Goal: Task Accomplishment & Management: Use online tool/utility

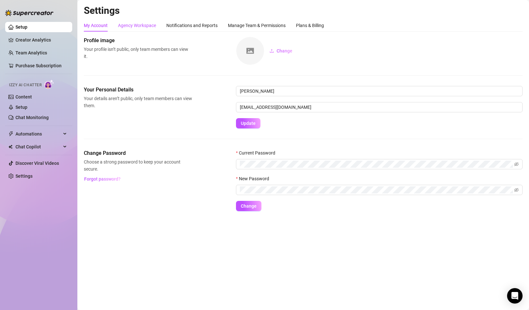
click at [133, 27] on div "Agency Workspace" at bounding box center [137, 25] width 38 height 7
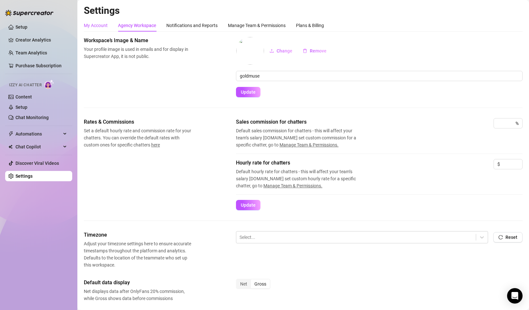
click at [92, 25] on div "My Account" at bounding box center [96, 25] width 24 height 7
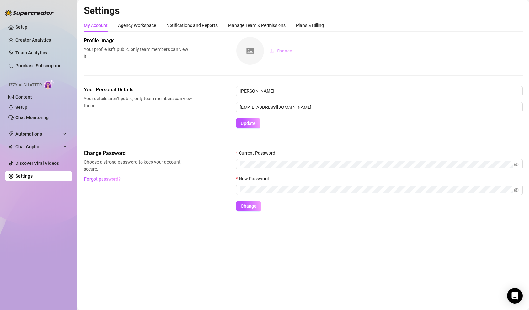
click at [274, 50] on icon "upload" at bounding box center [271, 51] width 5 height 5
click at [120, 25] on div "Agency Workspace" at bounding box center [137, 25] width 38 height 7
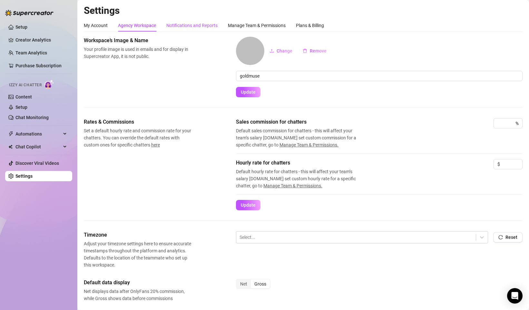
click at [178, 28] on div "Notifications and Reports" at bounding box center [191, 25] width 51 height 7
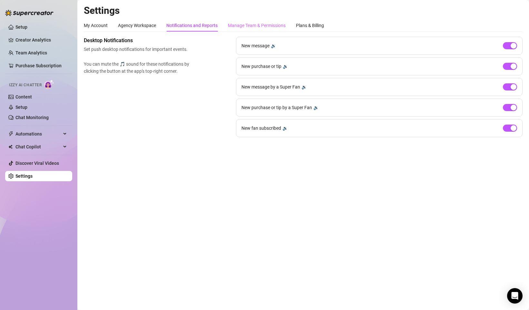
click at [262, 29] on div "Manage Team & Permissions" at bounding box center [257, 25] width 58 height 12
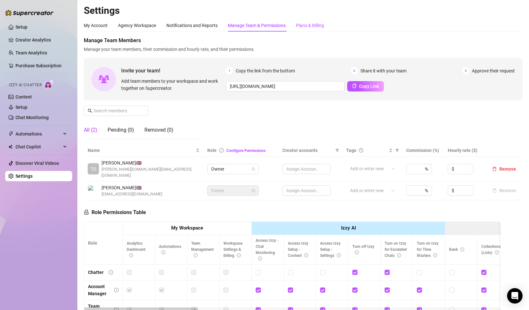
click at [317, 26] on div "Plans & Billing" at bounding box center [310, 25] width 28 height 7
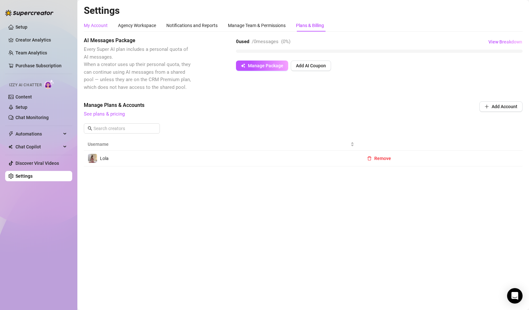
click at [98, 24] on div "My Account" at bounding box center [96, 25] width 24 height 7
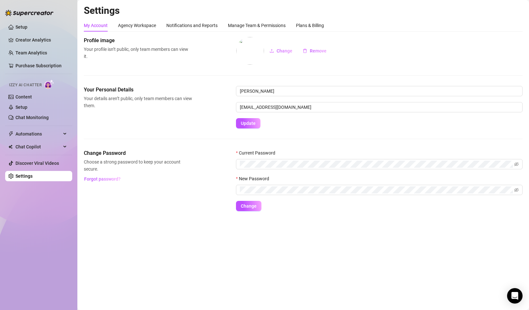
click at [33, 178] on link "Settings" at bounding box center [23, 176] width 17 height 5
click at [27, 178] on link "Settings" at bounding box center [23, 176] width 17 height 5
click at [37, 41] on link "Creator Analytics" at bounding box center [41, 40] width 52 height 10
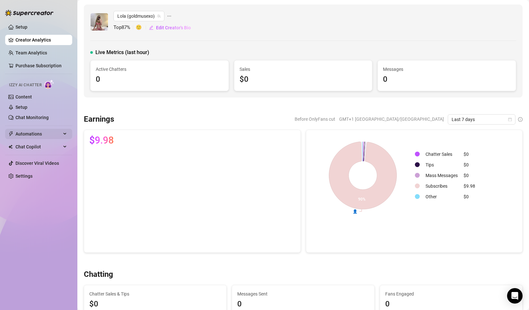
click at [49, 132] on span "Automations" at bounding box center [38, 134] width 46 height 10
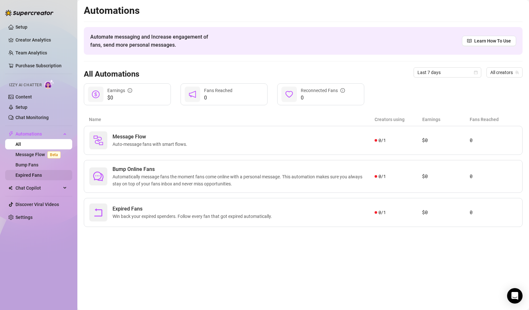
click at [40, 173] on link "Expired Fans" at bounding box center [28, 175] width 26 height 5
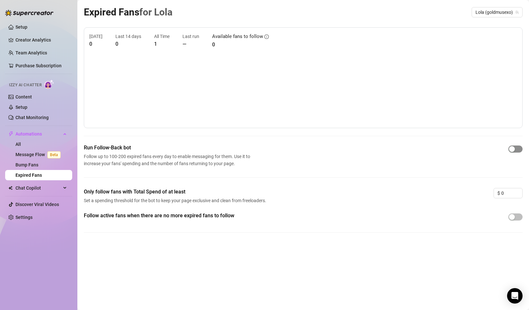
click at [513, 149] on div "button" at bounding box center [512, 149] width 6 height 6
click at [518, 219] on span "button" at bounding box center [515, 217] width 14 height 7
click at [32, 97] on link "Content" at bounding box center [23, 96] width 16 height 5
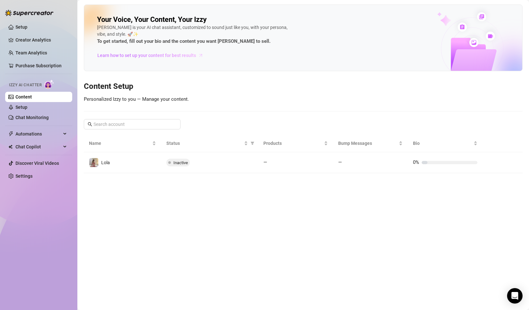
click at [181, 56] on span "Learn how to set up your content for best results" at bounding box center [146, 55] width 99 height 7
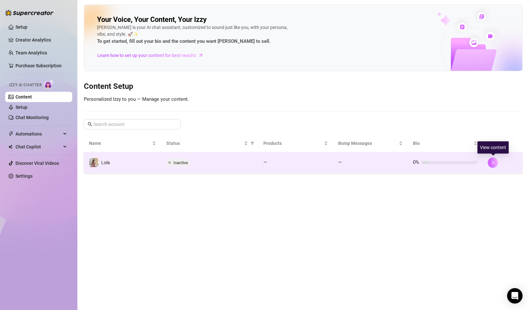
click at [493, 164] on icon "right" at bounding box center [492, 162] width 5 height 5
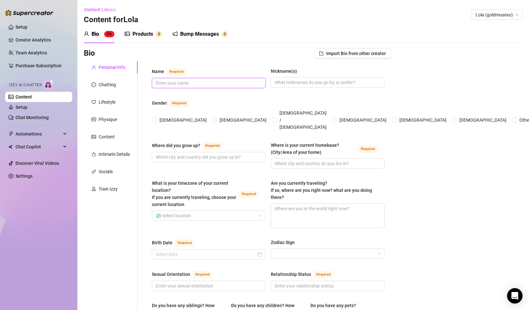
click at [188, 86] on input "Name Required" at bounding box center [208, 83] width 105 height 7
type input "[PERSON_NAME]"
click at [327, 82] on input "Nickname(s)" at bounding box center [326, 82] width 105 height 7
type input "Lola"
click at [322, 100] on div "Gender Required" at bounding box center [268, 104] width 233 height 10
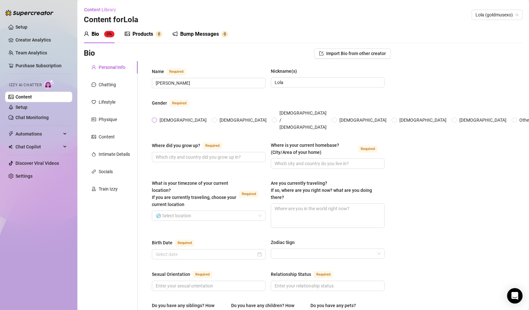
click at [156, 119] on input "[DEMOGRAPHIC_DATA]" at bounding box center [154, 121] width 3 height 4
radio input "true"
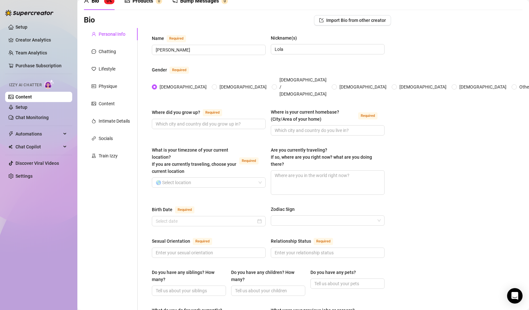
scroll to position [42, 0]
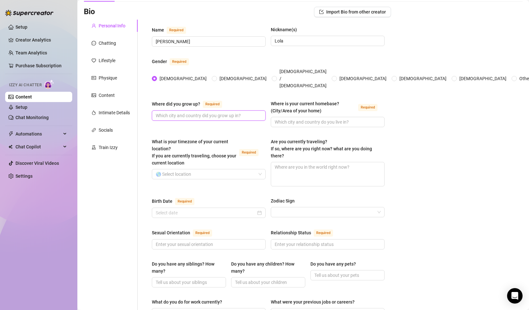
click at [195, 112] on input "Where did you grow up? Required" at bounding box center [208, 115] width 105 height 7
type input "N"
type input "[US_STATE], [GEOGRAPHIC_DATA]"
click at [291, 119] on input "Where is your current homebase? (City/Area of your home) Required" at bounding box center [326, 122] width 105 height 7
type input "[US_STATE], [GEOGRAPHIC_DATA]"
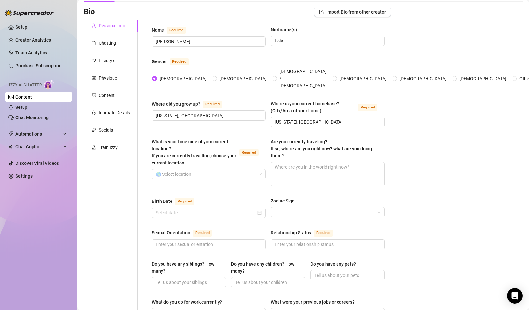
click at [398, 136] on div "Bio Import Bio from other creator Personal Info Chatting Lifestyle Physique Con…" at bounding box center [303, 303] width 438 height 593
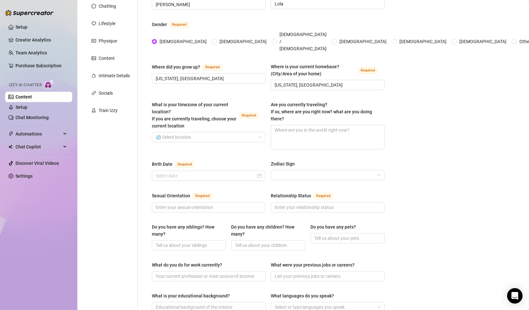
scroll to position [80, 0]
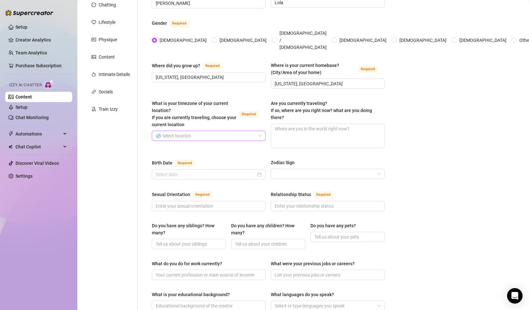
click at [224, 131] on input "What is your timezone of your current location? If you are currently traveling,…" at bounding box center [206, 136] width 100 height 10
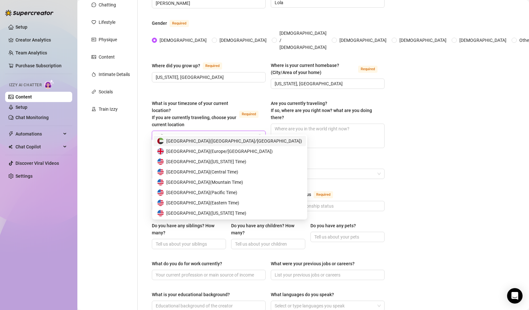
type input "united"
click at [222, 150] on span "[GEOGRAPHIC_DATA] ( [GEOGRAPHIC_DATA]/[GEOGRAPHIC_DATA] )" at bounding box center [219, 151] width 106 height 7
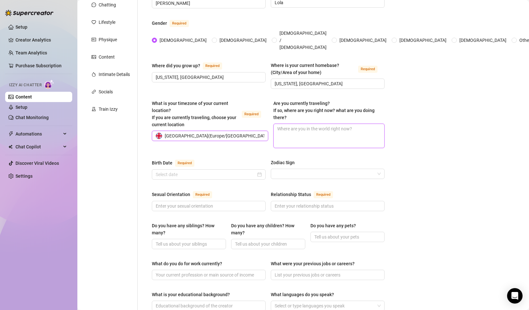
click at [311, 124] on textarea "Are you currently traveling? If so, where are you right now? what are you doing…" at bounding box center [329, 136] width 110 height 24
click at [404, 142] on div "Bio Import Bio from other creator Personal Info Chatting Lifestyle Physique Con…" at bounding box center [303, 264] width 438 height 593
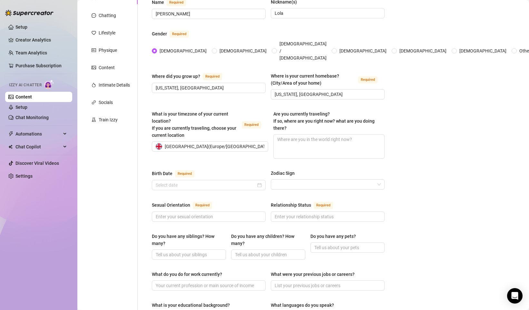
scroll to position [123, 0]
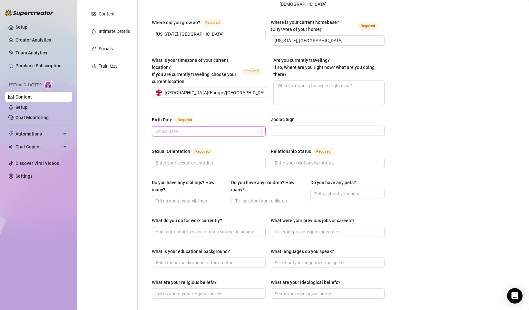
click at [211, 128] on input "Birth Date Required" at bounding box center [206, 131] width 100 height 7
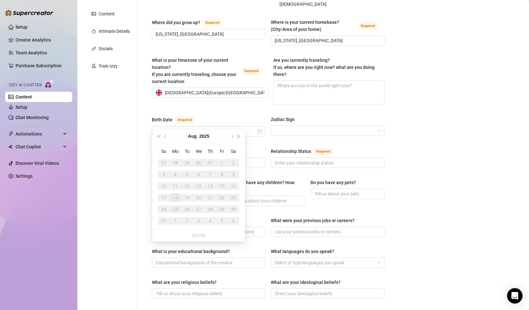
click at [254, 139] on div "Name Required [PERSON_NAME] Nickname(s) [PERSON_NAME] Gender Required [DEMOGRAP…" at bounding box center [268, 215] width 233 height 541
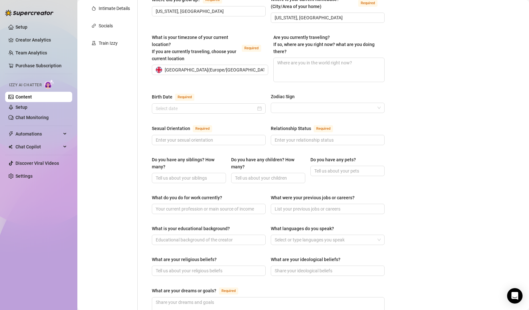
scroll to position [151, 0]
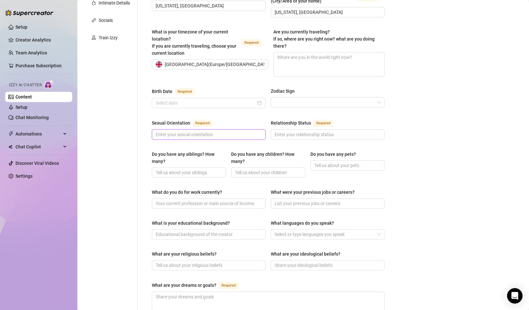
click at [207, 131] on input "Sexual Orientation Required" at bounding box center [208, 134] width 105 height 7
type input "[DEMOGRAPHIC_DATA]"
click at [212, 137] on div "Sexual Orientation Required [DEMOGRAPHIC_DATA] Relationship Status Required" at bounding box center [268, 132] width 233 height 26
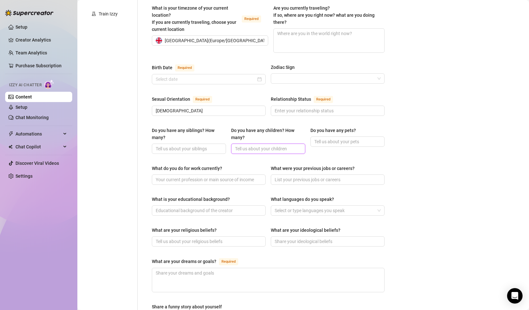
click at [255, 145] on input "Do you have any children? How many?" at bounding box center [267, 148] width 65 height 7
click at [294, 150] on div "Do you have any siblings? How many? Do you have any children? How many? Do you …" at bounding box center [268, 143] width 233 height 33
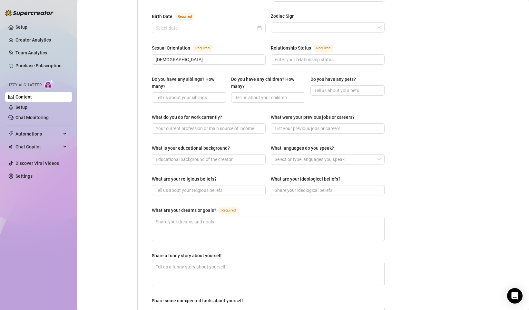
scroll to position [235, 0]
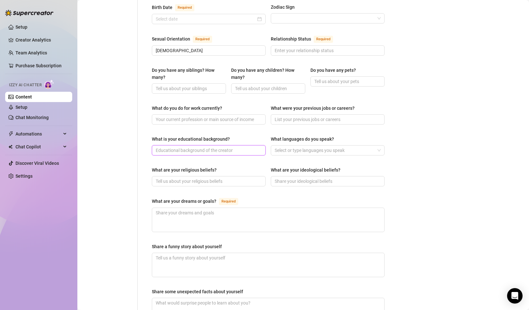
click at [210, 147] on input "What is your educational background?" at bounding box center [208, 150] width 105 height 7
click at [254, 183] on div "What are your religious beliefs? What are your ideological beliefs?" at bounding box center [268, 180] width 233 height 26
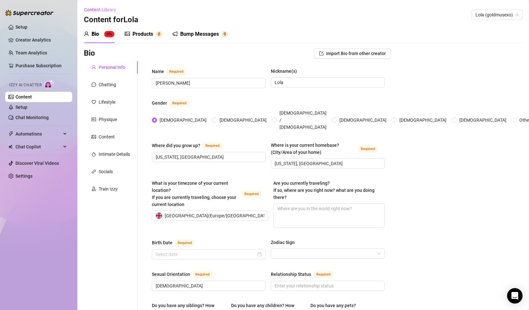
scroll to position [342, 0]
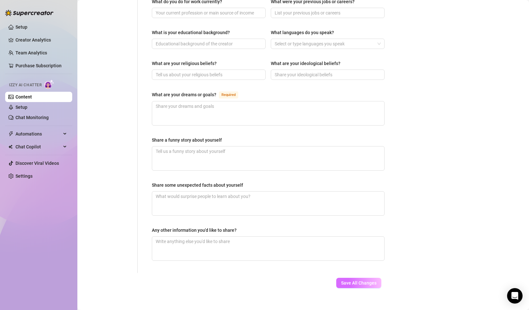
click at [356, 281] on span "Save All Changes" at bounding box center [358, 283] width 35 height 5
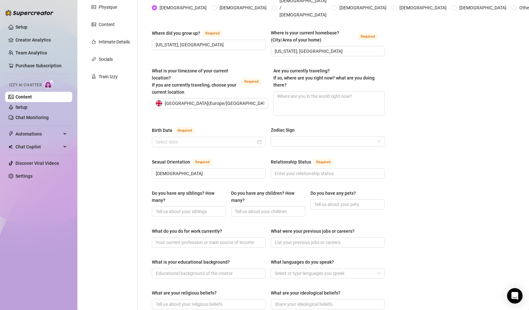
scroll to position [109, 0]
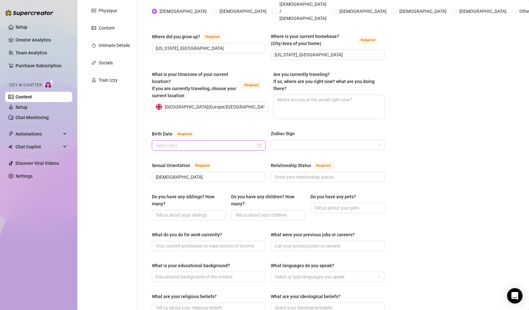
click at [234, 142] on input "Birth Date Required" at bounding box center [206, 145] width 100 height 7
click at [297, 174] on input "Relationship Status Required" at bounding box center [326, 177] width 105 height 7
click at [193, 142] on input "Birth Date Required" at bounding box center [206, 145] width 100 height 7
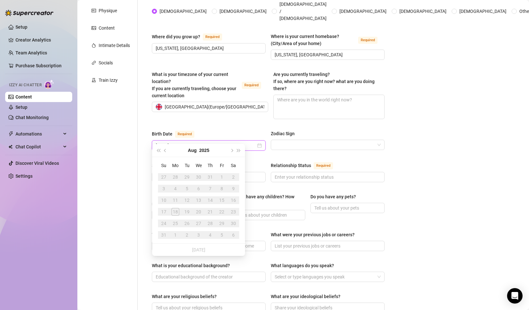
type input "[DATE]"
click at [236, 119] on div "Name Required [PERSON_NAME] Nickname(s) [PERSON_NAME] Gender Required [DEMOGRAP…" at bounding box center [268, 229] width 233 height 541
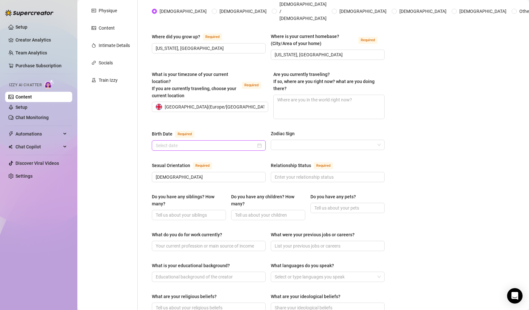
click at [199, 142] on input "Birth Date Required" at bounding box center [206, 145] width 100 height 7
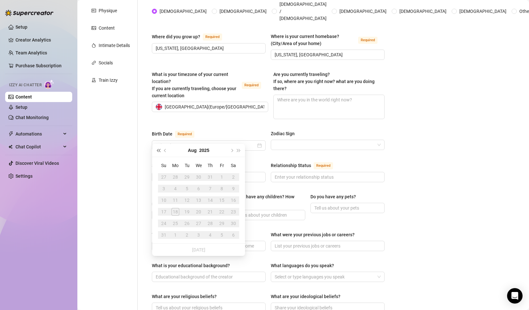
click at [160, 150] on span "Last year (Control + left)" at bounding box center [158, 150] width 3 height 3
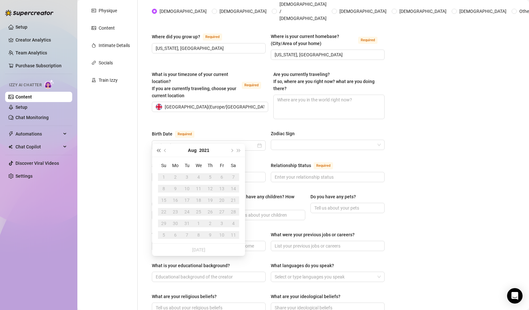
click at [160, 150] on span "Last year (Control + left)" at bounding box center [158, 150] width 3 height 3
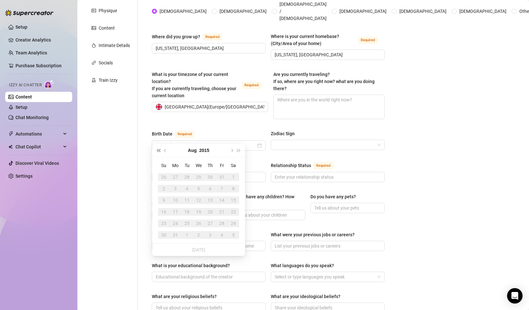
click at [160, 150] on span "Last year (Control + left)" at bounding box center [158, 150] width 3 height 3
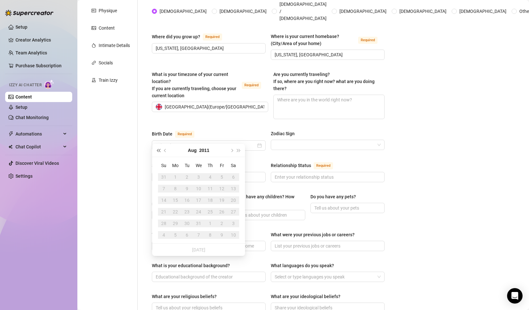
click at [160, 150] on span "Last year (Control + left)" at bounding box center [158, 150] width 3 height 3
click at [237, 152] on button "Next year (Control + right)" at bounding box center [238, 150] width 7 height 13
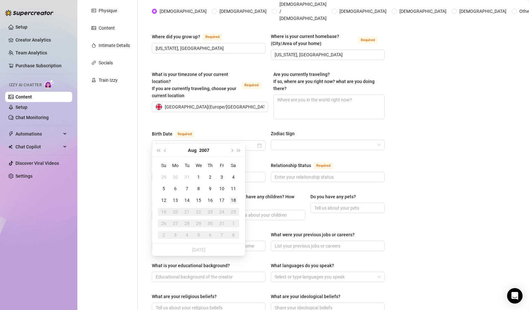
click at [232, 199] on div "18" at bounding box center [233, 201] width 8 height 8
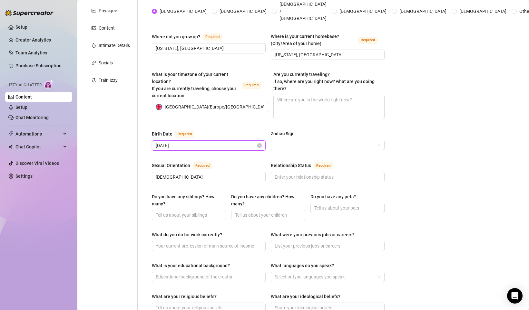
click at [233, 142] on input "[DATE]" at bounding box center [206, 145] width 100 height 7
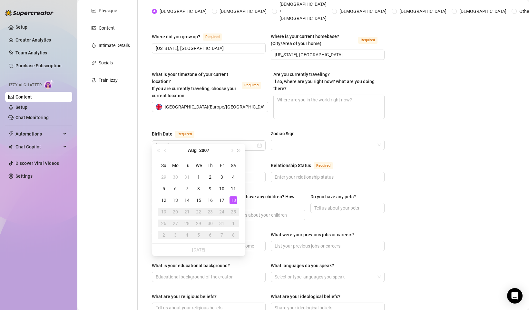
click at [233, 151] on button "Next month (PageDown)" at bounding box center [231, 150] width 7 height 13
click at [166, 152] on button "Previous month (PageUp)" at bounding box center [165, 150] width 7 height 13
click at [238, 117] on div "What is your timezone of your current location? If you are currently traveling,…" at bounding box center [268, 98] width 233 height 54
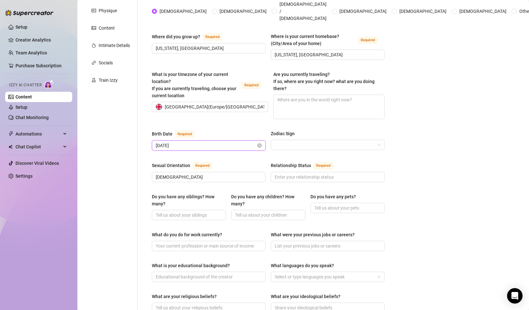
click at [234, 142] on input "[DATE]" at bounding box center [206, 145] width 100 height 7
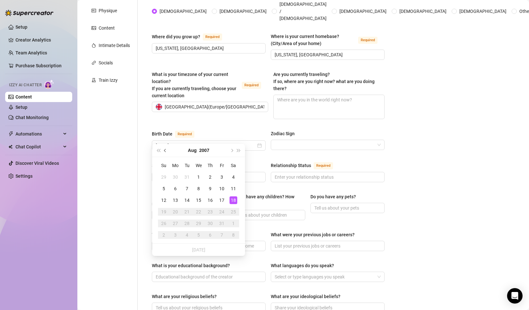
click at [163, 151] on button "Previous month (PageUp)" at bounding box center [165, 150] width 7 height 13
type input "[DATE]"
click at [224, 201] on div "18" at bounding box center [222, 201] width 8 height 8
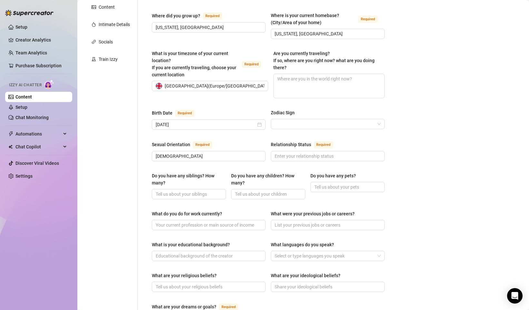
scroll to position [143, 0]
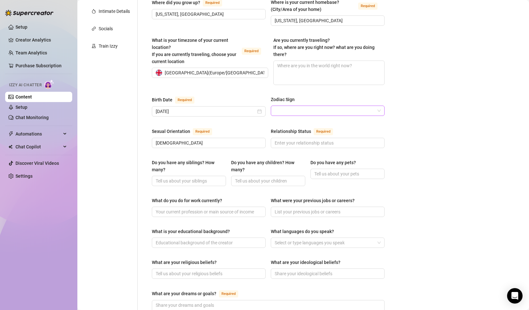
click at [378, 106] on span at bounding box center [327, 111] width 106 height 10
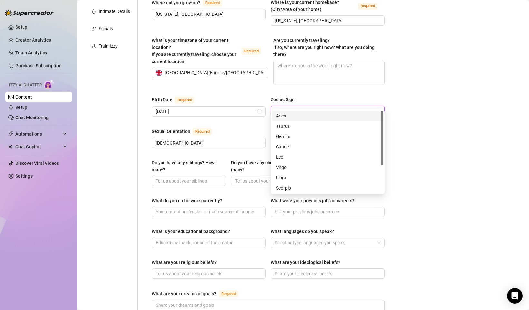
click at [434, 111] on div "Bio Import Bio from other creator Personal Info Chatting Lifestyle Physique Con…" at bounding box center [303, 207] width 438 height 604
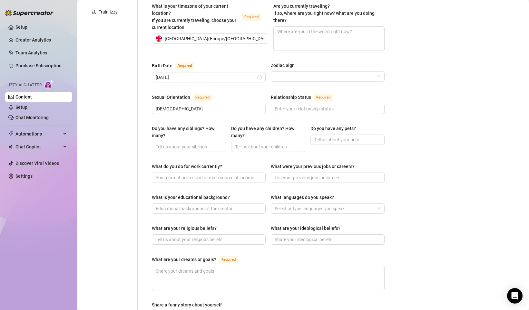
scroll to position [178, 0]
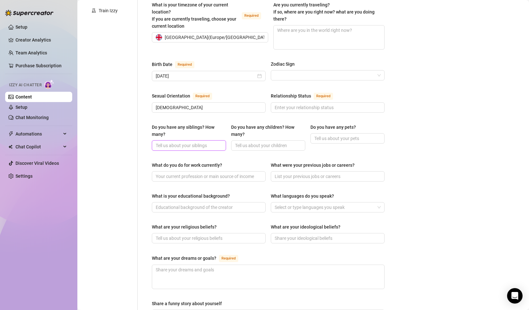
click at [203, 142] on input "Do you have any siblings? How many?" at bounding box center [188, 145] width 65 height 7
click at [256, 150] on div "Name Required [PERSON_NAME] Nickname(s) [PERSON_NAME] Gender Required [DEMOGRAP…" at bounding box center [268, 159] width 233 height 541
click at [273, 142] on input "Do you have any children? How many?" at bounding box center [267, 145] width 65 height 7
click at [177, 142] on input "I have one sister." at bounding box center [188, 145] width 65 height 7
click at [179, 142] on input "I have one younger sister." at bounding box center [188, 145] width 65 height 7
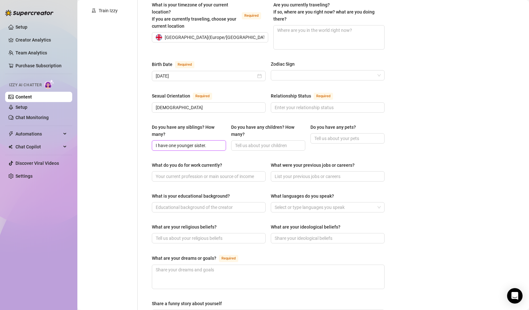
click at [179, 142] on input "I have one younger sister." at bounding box center [188, 145] width 65 height 7
click at [202, 142] on input "I have one sister." at bounding box center [188, 145] width 65 height 7
type input "I have one sister who's two years younger than me."
click at [254, 162] on div "What do you do for work currently?" at bounding box center [209, 167] width 114 height 10
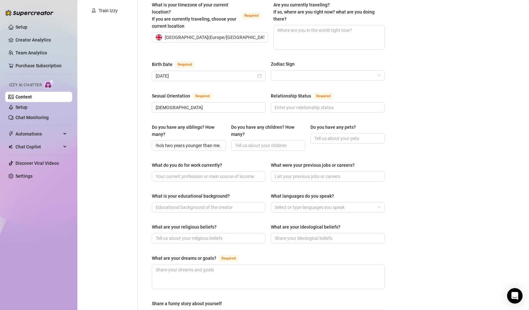
scroll to position [0, 0]
click at [356, 135] on input "Do you have any pets?" at bounding box center [346, 138] width 65 height 7
click at [386, 147] on div "Name Required [PERSON_NAME] Nickname(s) [PERSON_NAME] Gender Required [DEMOGRAP…" at bounding box center [267, 160] width 245 height 554
click at [342, 135] on input "Do you have any pets?" at bounding box center [346, 138] width 65 height 7
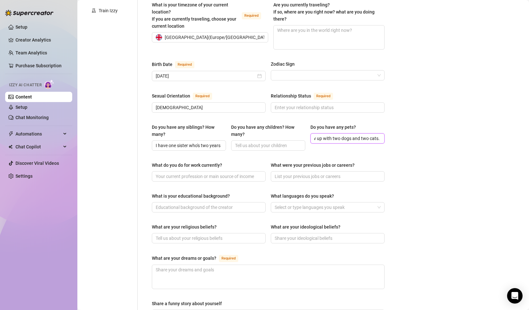
type input "I grew up with two dogs and two cats."
click at [435, 170] on div "Bio Import Bio from other creator Personal Info Chatting Lifestyle Physique Con…" at bounding box center [303, 172] width 438 height 604
click at [264, 142] on input "Do you have any children? How many?" at bounding box center [267, 145] width 65 height 7
type input "I don't have any children."
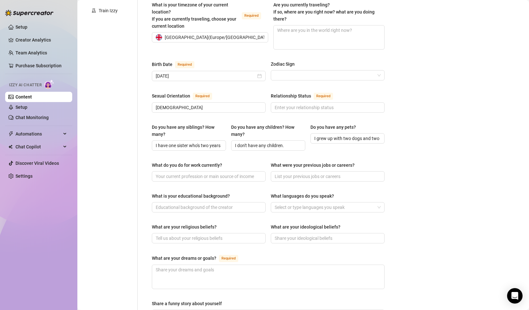
click at [268, 162] on div "What do you do for work currently? What were your previous jobs or careers?" at bounding box center [268, 175] width 233 height 26
click at [245, 174] on div "What do you do for work currently? What were your previous jobs or careers?" at bounding box center [268, 175] width 233 height 26
click at [241, 173] on input "What do you do for work currently?" at bounding box center [208, 176] width 105 height 7
type input "I'm a student."
click at [273, 193] on div "What languages do you speak?" at bounding box center [302, 196] width 63 height 7
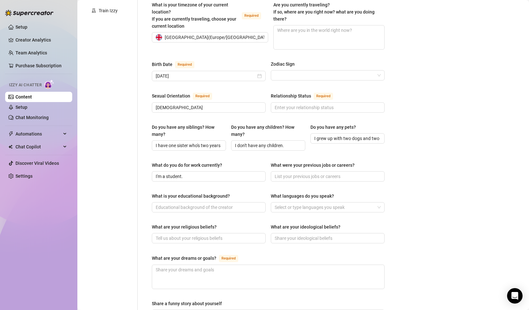
click at [274, 204] on input "What languages do you speak?" at bounding box center [274, 208] width 1 height 8
click at [261, 193] on div "What is your educational background?" at bounding box center [209, 198] width 114 height 10
click at [237, 204] on input "What is your educational background?" at bounding box center [208, 207] width 105 height 7
type input "I'm doing a degree in CS at an [GEOGRAPHIC_DATA]."
click at [269, 193] on div "What is your educational background? I'm doing a degree in CS at an [GEOGRAPHIC…" at bounding box center [268, 206] width 233 height 26
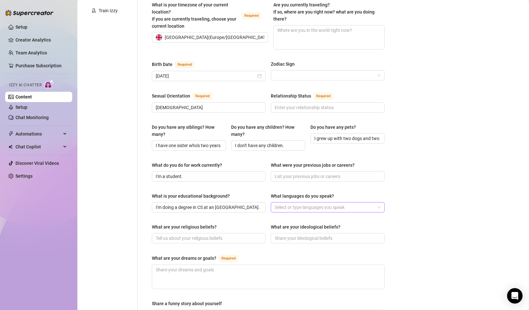
click at [310, 203] on div at bounding box center [324, 207] width 104 height 9
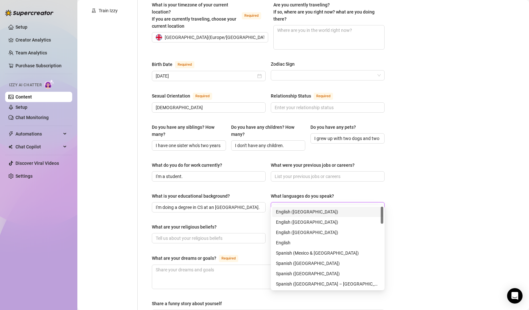
click at [309, 213] on div "English ([GEOGRAPHIC_DATA])" at bounding box center [327, 211] width 103 height 7
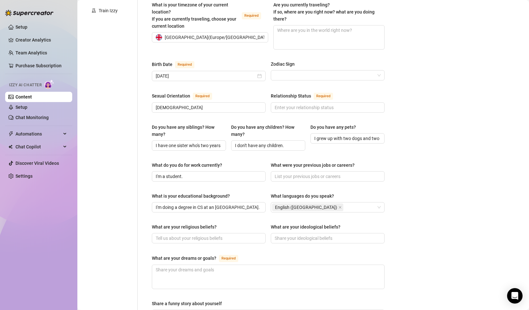
click at [412, 195] on div "Bio Import Bio from other creator Personal Info Chatting Lifestyle Physique Con…" at bounding box center [303, 172] width 438 height 604
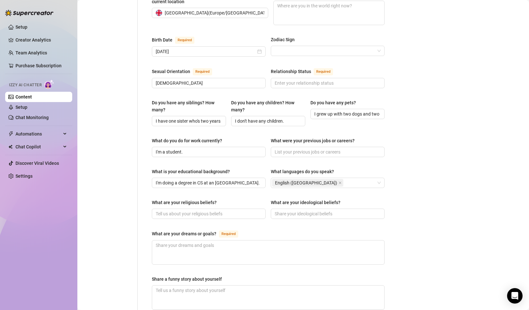
scroll to position [212, 0]
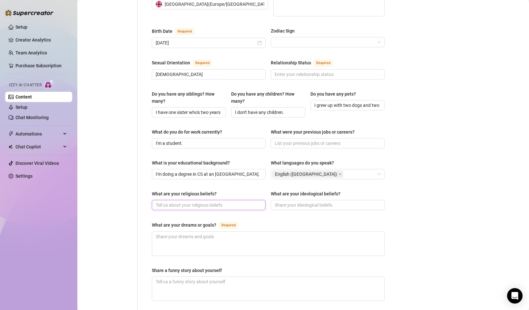
click at [218, 202] on input "What are your religious beliefs?" at bounding box center [208, 205] width 105 height 7
type input "[DEMOGRAPHIC_DATA] / [DEMOGRAPHIC_DATA]"
click at [325, 202] on input "What are your ideological beliefs?" at bounding box center [326, 205] width 105 height 7
click at [346, 221] on div "What are your dreams or goals? Required" at bounding box center [268, 226] width 233 height 10
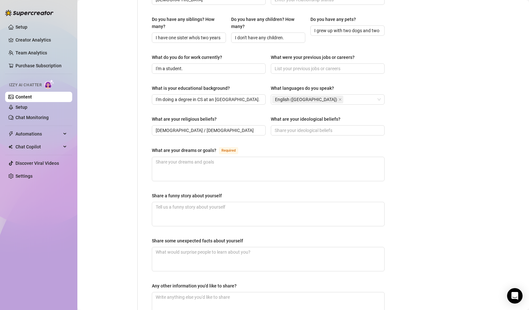
scroll to position [292, 0]
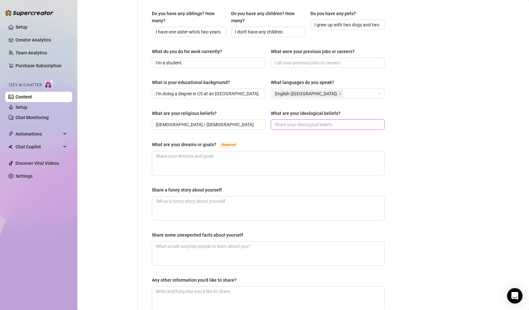
click at [294, 121] on input "What are your ideological beliefs?" at bounding box center [326, 124] width 105 height 7
type input "Libertarian"
click at [272, 131] on div "Name Required [PERSON_NAME] Nickname(s) [PERSON_NAME] Gender Required [DEMOGRAP…" at bounding box center [268, 45] width 233 height 541
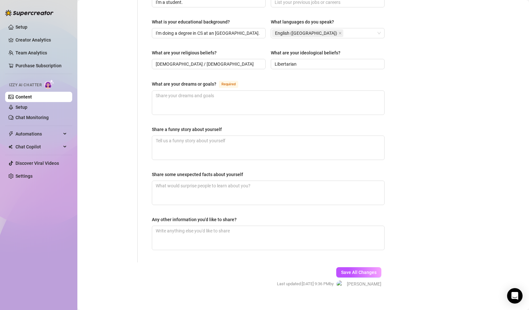
click at [357, 263] on div "Save All Changes Last updated: [DATE] 9:36 PM by [PERSON_NAME]" at bounding box center [329, 278] width 124 height 31
click at [358, 270] on span "Save All Changes" at bounding box center [358, 272] width 35 height 5
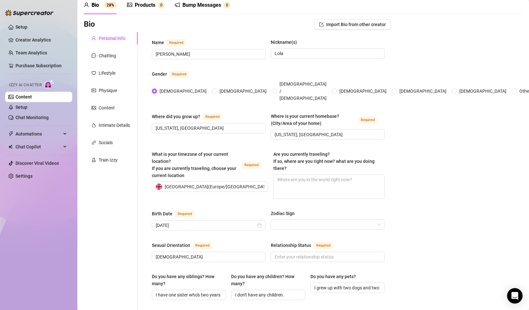
scroll to position [0, 0]
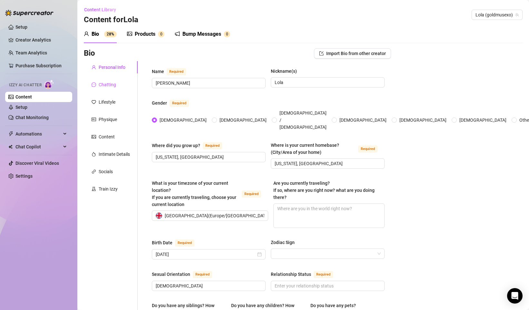
click at [107, 83] on div "Chatting" at bounding box center [107, 84] width 17 height 7
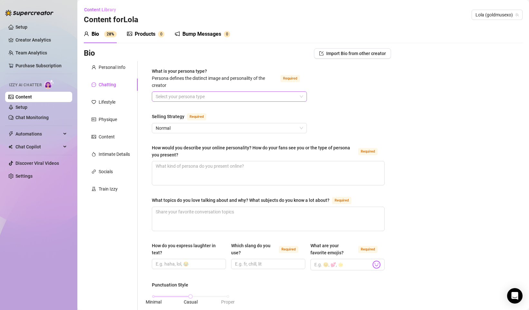
click at [226, 100] on input "What is your persona type? [PERSON_NAME] defines the distinct image and persona…" at bounding box center [226, 97] width 141 height 10
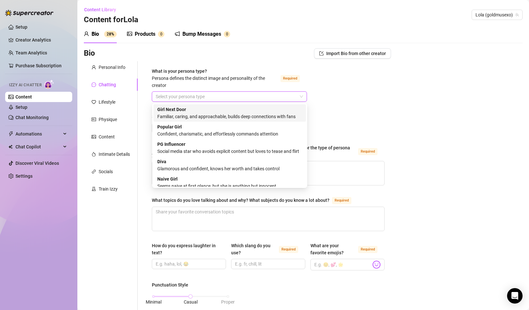
click at [250, 108] on div "Girl Next Door Familiar, caring, and approachable, builds deep connections with…" at bounding box center [229, 113] width 145 height 14
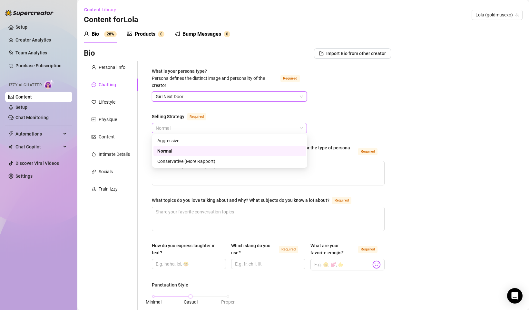
click at [300, 129] on span "Normal" at bounding box center [229, 128] width 147 height 10
click at [350, 110] on div "What is your persona type? [PERSON_NAME] defines the distinct image and persona…" at bounding box center [268, 315] width 233 height 495
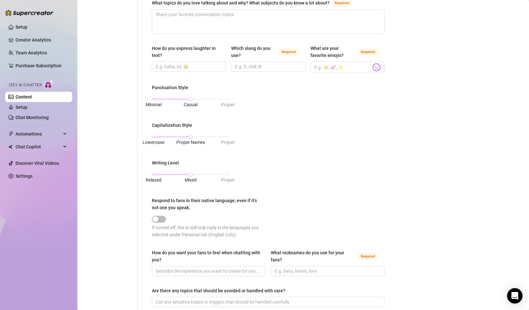
scroll to position [315, 0]
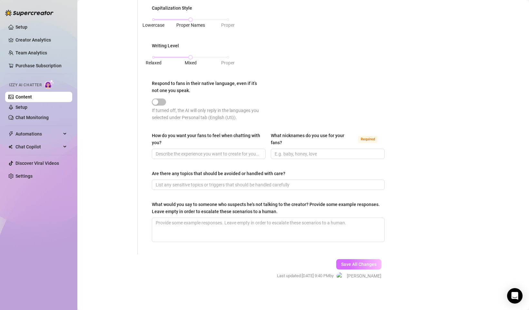
click at [357, 263] on span "Save All Changes" at bounding box center [358, 264] width 35 height 5
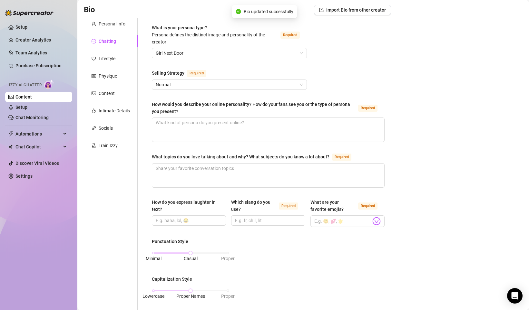
scroll to position [0, 0]
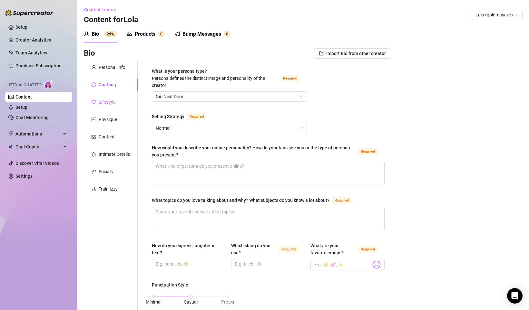
click at [116, 104] on div "Lifestyle" at bounding box center [111, 102] width 54 height 12
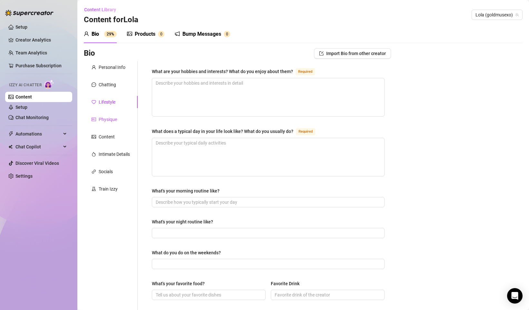
click at [110, 122] on div "Physique" at bounding box center [108, 119] width 18 height 7
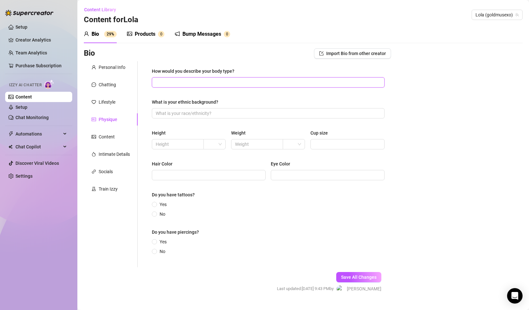
click at [210, 83] on input "How would you describe your body type?" at bounding box center [268, 82] width 224 height 7
click at [241, 114] on input "What is your ethnic background?" at bounding box center [268, 113] width 224 height 7
type input "White"
click at [206, 127] on div "How would you describe your body type? What is your ethnic background? White He…" at bounding box center [268, 164] width 233 height 193
click at [221, 143] on span at bounding box center [214, 144] width 14 height 10
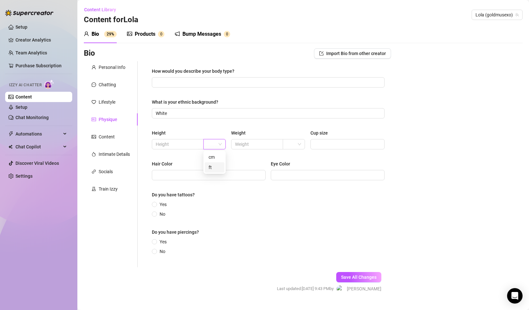
click at [213, 170] on div "ft" at bounding box center [214, 167] width 12 height 7
click at [182, 142] on input "text" at bounding box center [177, 144] width 43 height 7
click at [221, 144] on span "ft" at bounding box center [214, 144] width 14 height 10
type input "5"
click at [216, 126] on div "How would you describe your body type? What is your ethnic background? White He…" at bounding box center [268, 164] width 233 height 193
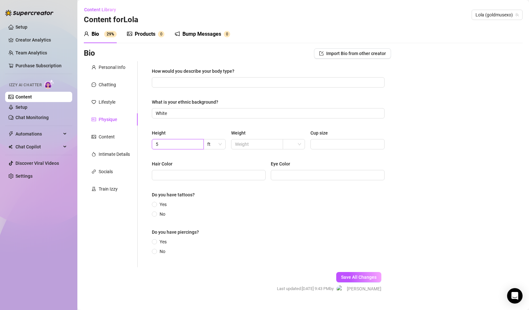
click at [170, 145] on input "5" at bounding box center [177, 144] width 43 height 7
click at [177, 140] on span at bounding box center [178, 144] width 52 height 10
type input "172"
click at [238, 145] on input "text" at bounding box center [256, 144] width 43 height 7
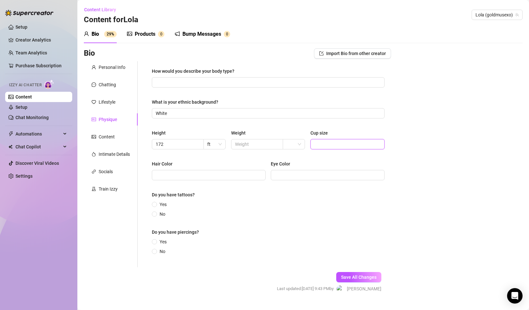
click at [335, 144] on input "Cup size" at bounding box center [346, 144] width 65 height 7
type input "30DD"
click at [391, 168] on div "Bio Import Bio from other creator Personal Info Chatting Lifestyle Physique Con…" at bounding box center [303, 176] width 438 height 256
click at [197, 173] on input "Hair Color" at bounding box center [208, 175] width 105 height 7
type input "Blonde"
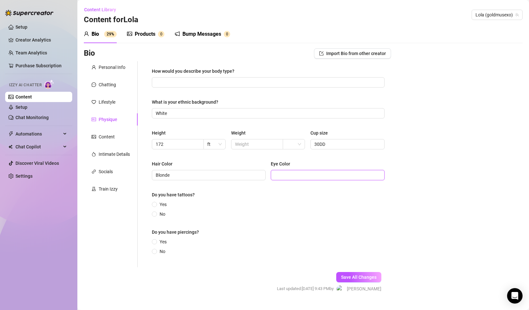
click at [285, 177] on input "Eye Color" at bounding box center [326, 175] width 105 height 7
type input "Blue"
click at [282, 198] on div "Do you have tattoos?" at bounding box center [268, 196] width 233 height 10
click at [154, 215] on input "No" at bounding box center [154, 215] width 3 height 4
radio input "true"
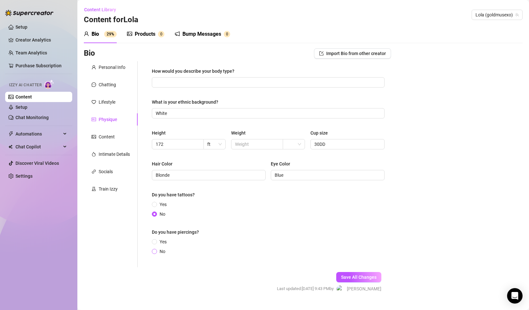
click at [155, 251] on input "No" at bounding box center [154, 252] width 3 height 4
radio input "true"
click at [272, 239] on div "Yes No" at bounding box center [268, 246] width 233 height 17
click at [208, 83] on input "How would you describe your body type?" at bounding box center [268, 82] width 224 height 7
click at [156, 83] on input "Barbiedoll" at bounding box center [268, 82] width 224 height 7
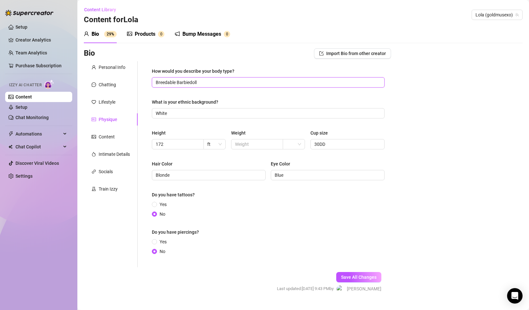
type input "Breedable Barbiedoll"
click at [226, 91] on div "How would you describe your body type? Breedable Barbiedoll What is your ethnic…" at bounding box center [268, 164] width 233 height 193
click at [349, 278] on span "Save All Changes" at bounding box center [358, 277] width 35 height 5
click at [108, 131] on div "Content" at bounding box center [111, 137] width 54 height 12
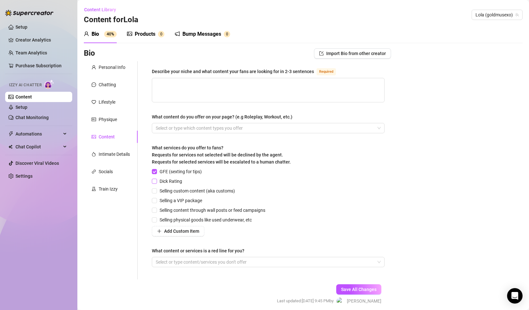
click at [155, 182] on input "Dick Rating" at bounding box center [154, 181] width 5 height 5
click at [153, 181] on input "Dick Rating" at bounding box center [154, 181] width 5 height 5
click at [153, 182] on input "Dick Rating" at bounding box center [154, 181] width 5 height 5
checkbox input "true"
click at [155, 191] on input "Selling custom content (aka customs)" at bounding box center [154, 190] width 5 height 5
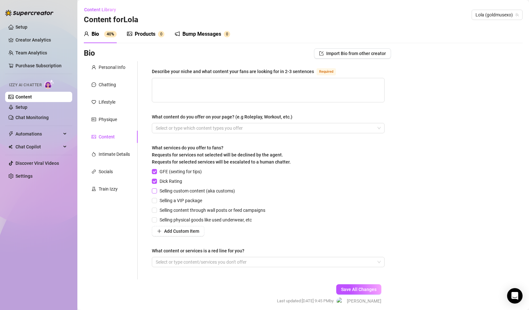
checkbox input "true"
click at [153, 221] on input "Selling physical goods like used underwear, etc" at bounding box center [154, 219] width 5 height 5
checkbox input "true"
click at [322, 127] on div at bounding box center [264, 128] width 223 height 9
click at [419, 144] on div "Bio Import Bio from other creator Personal Info Chatting Lifestyle Physique Con…" at bounding box center [303, 182] width 438 height 268
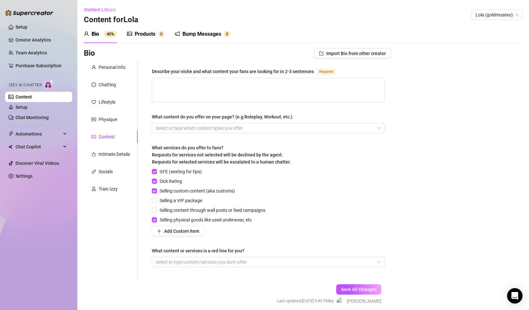
click at [381, 134] on div "Describe your niche and what content your fans are looking for in 2-3 sentences…" at bounding box center [268, 171] width 233 height 206
click at [374, 130] on div at bounding box center [264, 128] width 223 height 9
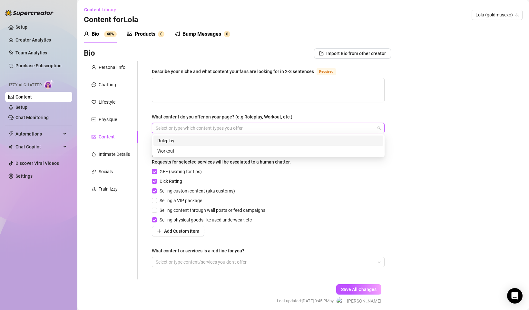
click at [408, 139] on div "Bio Import Bio from other creator Personal Info Chatting Lifestyle Physique Con…" at bounding box center [303, 182] width 438 height 268
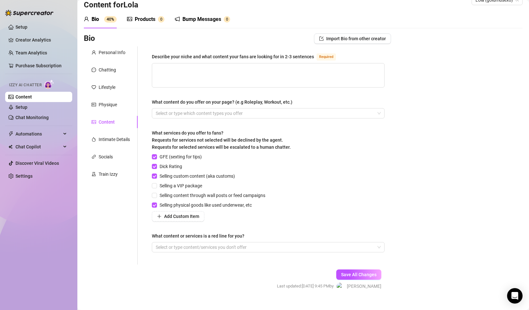
scroll to position [25, 0]
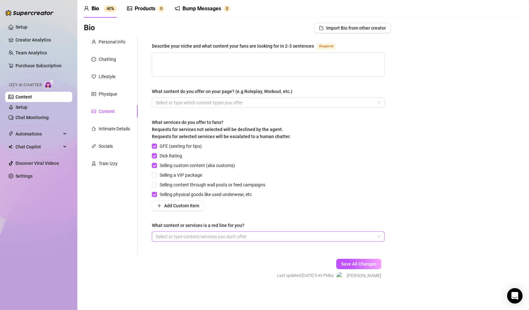
click at [226, 235] on div at bounding box center [264, 236] width 223 height 9
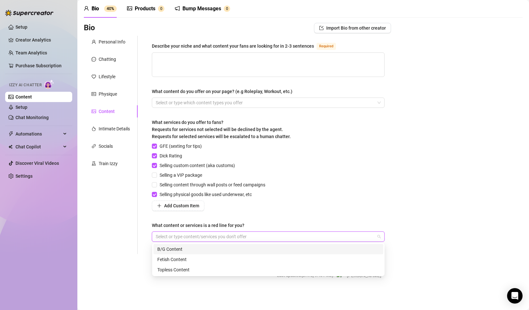
click at [282, 206] on div "GFE (sexting for tips) Dick Rating Selling custom content (aka customs) Selling…" at bounding box center [268, 177] width 233 height 68
click at [258, 233] on div at bounding box center [264, 236] width 223 height 9
click at [294, 207] on div "GFE (sexting for tips) Dick Rating Selling custom content (aka customs) Selling…" at bounding box center [268, 177] width 233 height 68
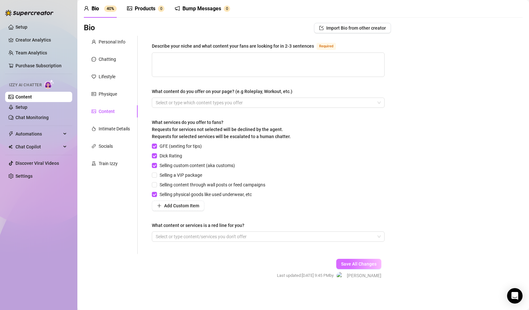
click at [352, 261] on button "Save All Changes" at bounding box center [358, 264] width 45 height 10
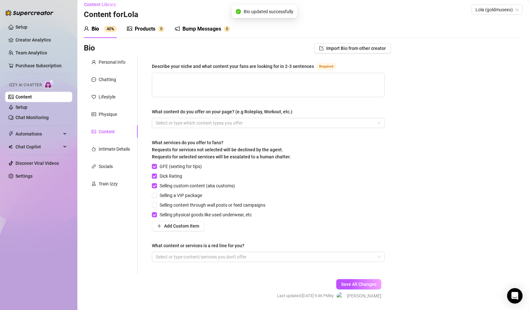
scroll to position [0, 0]
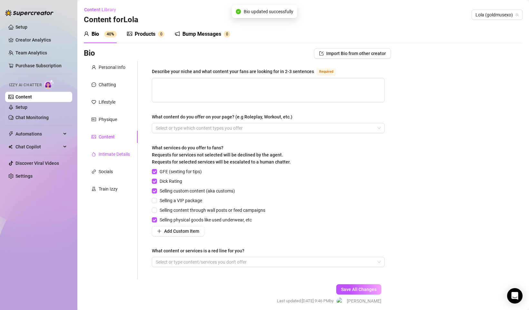
click at [122, 156] on div "Intimate Details" at bounding box center [114, 154] width 31 height 7
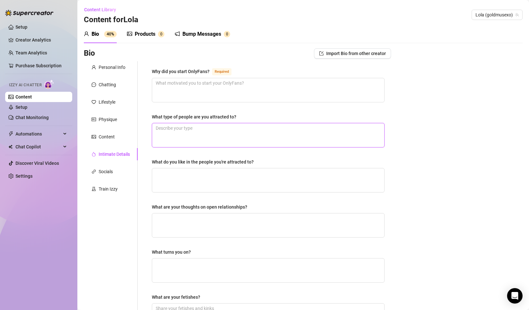
click at [211, 133] on textarea "What type of people are you attracted to?" at bounding box center [268, 135] width 232 height 24
click at [218, 184] on textarea "What do you like in the people you're attracted to?" at bounding box center [268, 180] width 232 height 24
click at [226, 221] on textarea "What are your thoughts on open relationships?" at bounding box center [268, 226] width 232 height 24
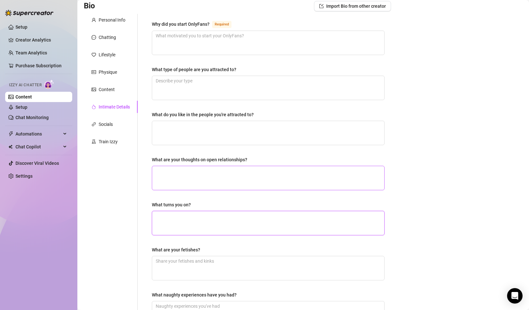
click at [226, 221] on textarea "What turns you on?" at bounding box center [268, 223] width 232 height 24
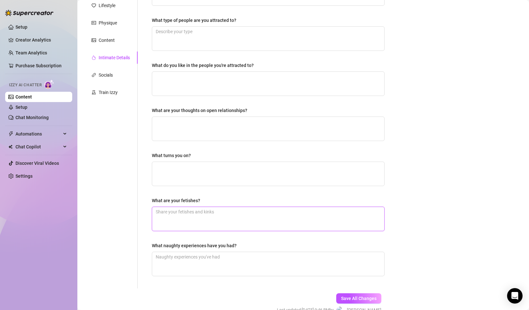
click at [226, 215] on textarea "What are your fetishes?" at bounding box center [268, 219] width 232 height 24
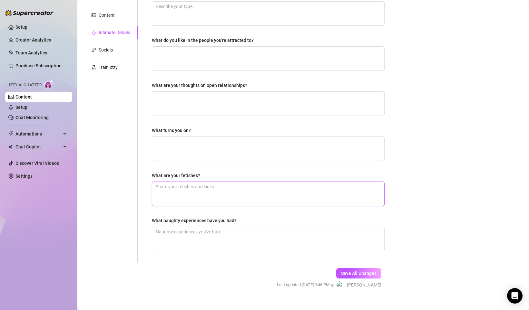
scroll to position [131, 0]
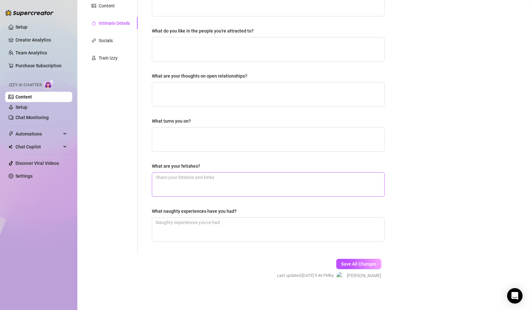
click at [226, 215] on div "What naughty experiences have you had?" at bounding box center [268, 213] width 233 height 10
click at [226, 223] on textarea "What naughty experiences have you had?" at bounding box center [268, 230] width 232 height 24
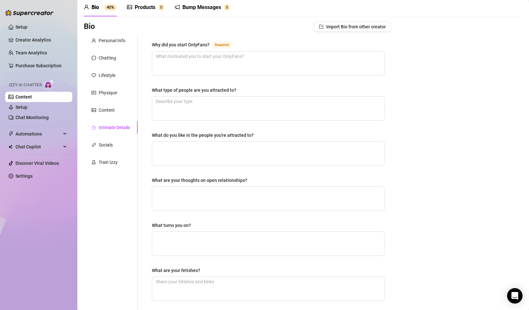
scroll to position [0, 0]
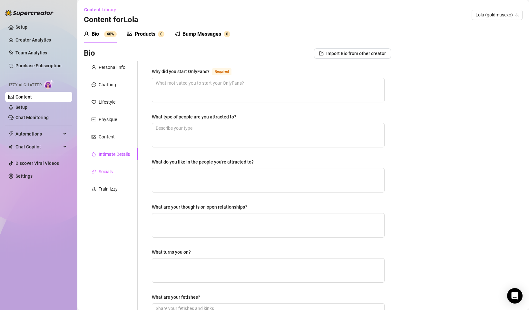
click at [116, 170] on div "Socials" at bounding box center [111, 172] width 54 height 12
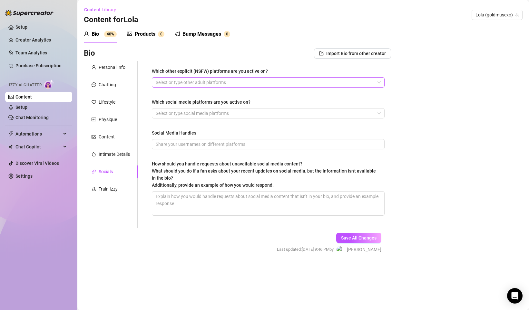
click at [222, 85] on div at bounding box center [264, 82] width 223 height 9
click at [415, 108] on div "Bio Import Bio from other creator Personal Info Chatting Lifestyle Physique Con…" at bounding box center [303, 156] width 438 height 217
click at [188, 113] on div at bounding box center [264, 113] width 223 height 9
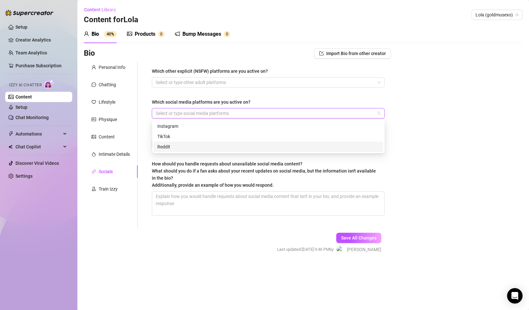
click at [183, 147] on div "Reddit" at bounding box center [268, 146] width 222 height 7
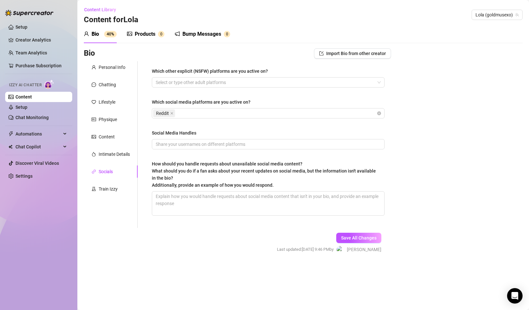
click at [396, 114] on div "Bio Import Bio from other creator Personal Info Chatting Lifestyle Physique Con…" at bounding box center [303, 156] width 438 height 217
click at [186, 142] on input "Social Media Handles" at bounding box center [268, 144] width 224 height 7
click at [371, 241] on span "Save All Changes" at bounding box center [358, 237] width 35 height 5
click at [111, 187] on div "Train Izzy" at bounding box center [108, 189] width 19 height 7
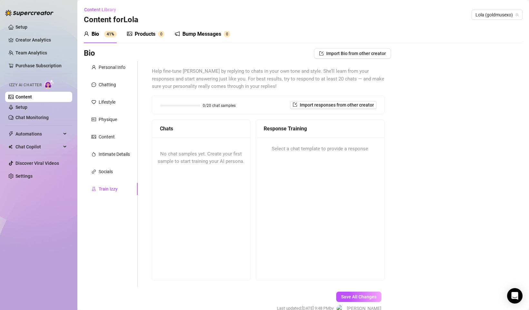
click at [129, 34] on icon "picture" at bounding box center [129, 33] width 5 height 5
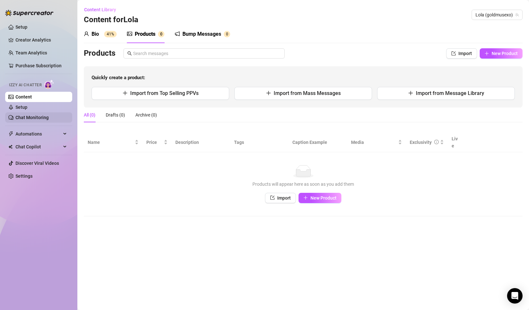
click at [31, 120] on link "Chat Monitoring" at bounding box center [31, 117] width 33 height 5
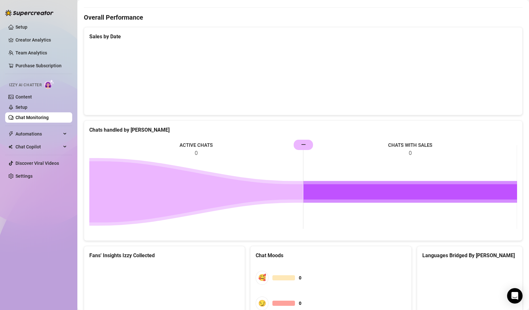
scroll to position [187, 0]
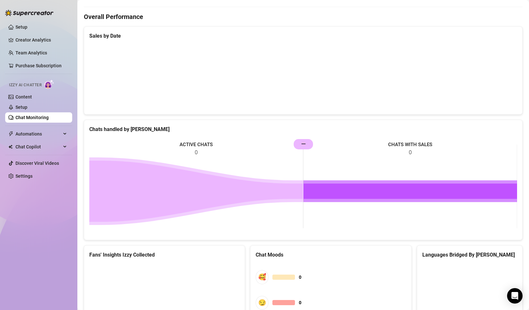
drag, startPoint x: 300, startPoint y: 146, endPoint x: 263, endPoint y: 142, distance: 37.2
click at [263, 142] on rect at bounding box center [302, 186] width 427 height 97
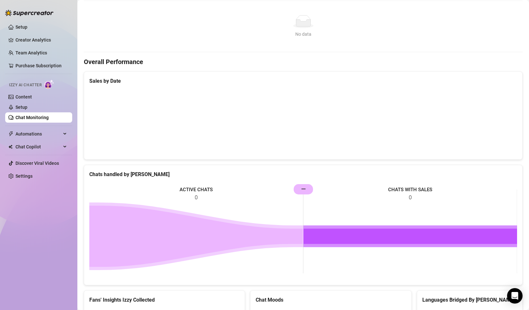
scroll to position [0, 0]
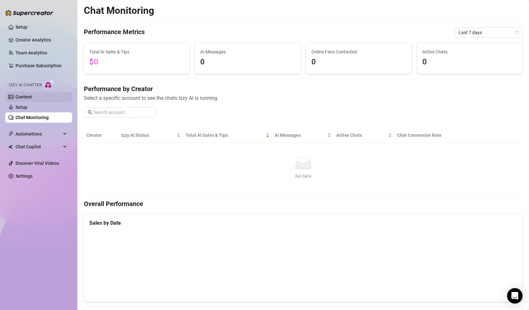
click at [24, 94] on link "Content" at bounding box center [23, 96] width 16 height 5
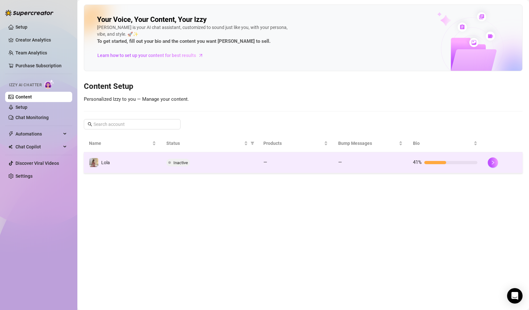
click at [178, 161] on span "Inactive" at bounding box center [180, 162] width 14 height 5
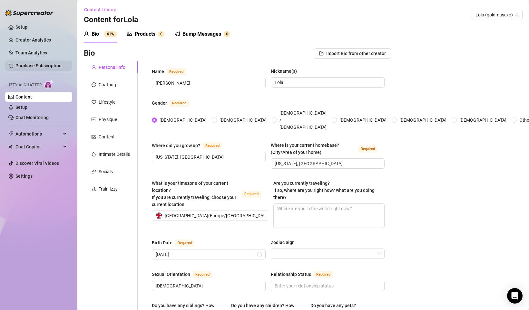
click at [33, 64] on link "Purchase Subscription" at bounding box center [38, 65] width 46 height 5
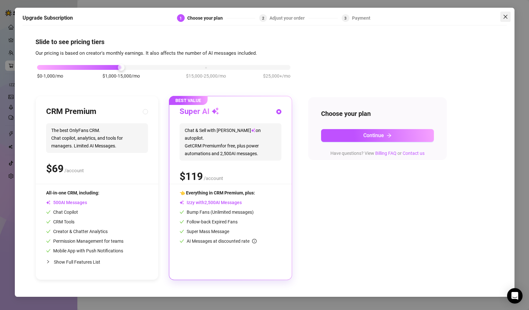
click at [503, 14] on icon "close" at bounding box center [505, 16] width 5 height 5
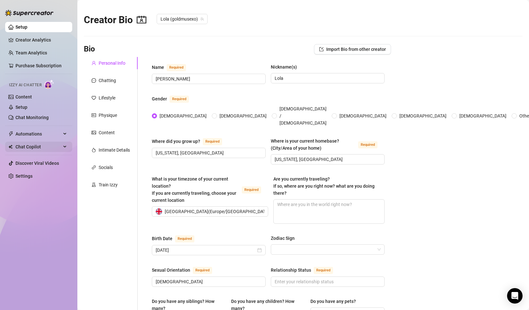
click at [66, 149] on div "Chat Copilot" at bounding box center [38, 147] width 67 height 10
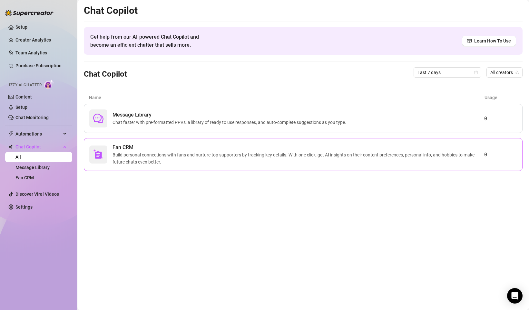
click at [153, 154] on span "Build personal connections with fans and nurture top supporters by tracking key…" at bounding box center [297, 158] width 371 height 14
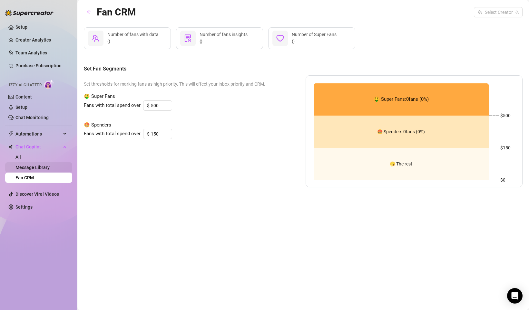
click at [30, 169] on link "Message Library" at bounding box center [32, 167] width 34 height 5
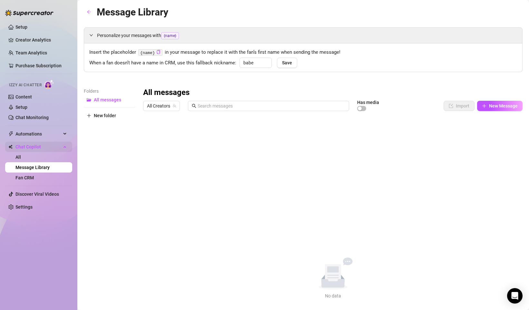
click at [63, 147] on div "Chat Copilot" at bounding box center [38, 147] width 67 height 10
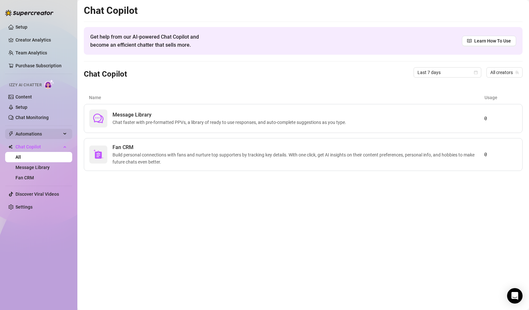
click at [63, 132] on div "Automations" at bounding box center [38, 134] width 67 height 10
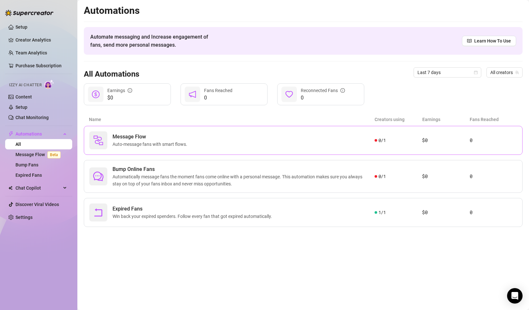
click at [200, 140] on div "Message Flow Auto-message fans with smart flows." at bounding box center [231, 140] width 285 height 18
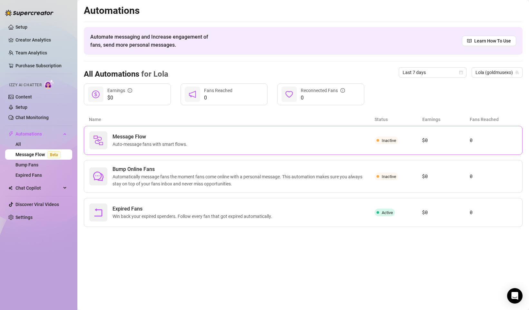
click at [201, 132] on div "Message Flow Auto-message fans with smart flows." at bounding box center [231, 140] width 285 height 18
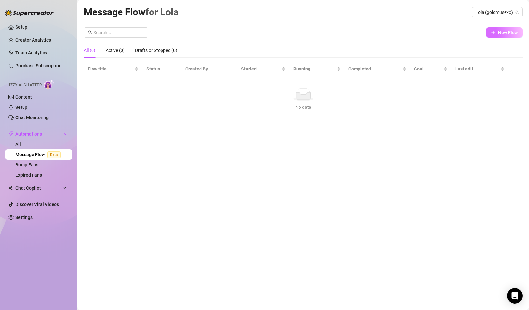
click at [502, 35] on button "New Flow" at bounding box center [504, 32] width 36 height 10
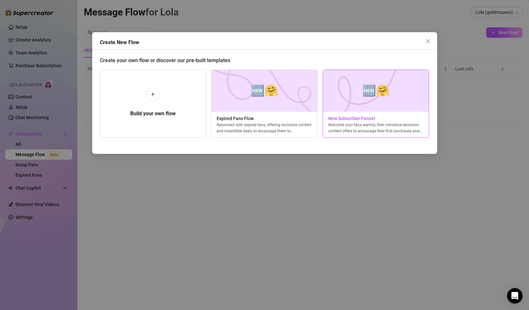
click at [386, 121] on span "New Subscriber Funnel" at bounding box center [376, 118] width 106 height 7
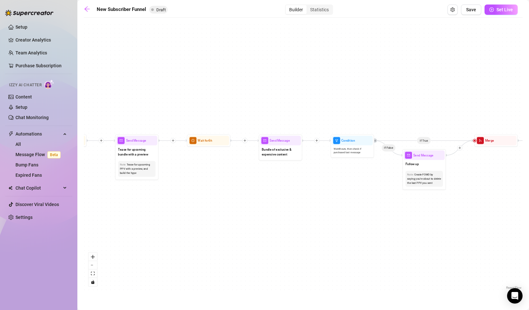
drag, startPoint x: 284, startPoint y: 104, endPoint x: 284, endPoint y: 179, distance: 75.1
click at [284, 179] on div "If True If True If True If False If False If False If True If False Merge Merge…" at bounding box center [303, 156] width 438 height 270
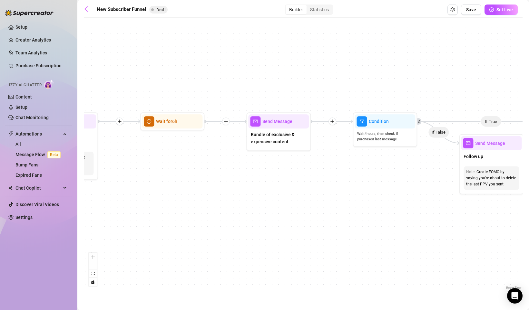
drag, startPoint x: 197, startPoint y: 166, endPoint x: 533, endPoint y: 172, distance: 336.4
click at [528, 172] on html "Setup Creator Analytics Team Analytics Purchase Subscription Izzy AI Chatter Co…" at bounding box center [264, 155] width 529 height 310
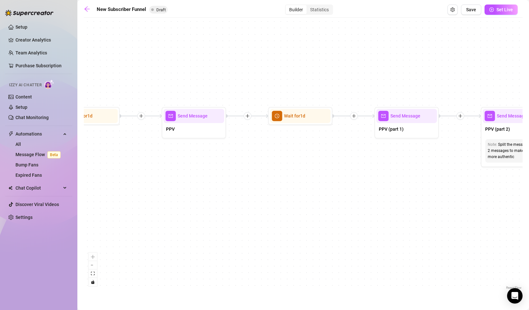
drag, startPoint x: 210, startPoint y: 190, endPoint x: 533, endPoint y: 174, distance: 323.5
click at [528, 174] on html "Setup Creator Analytics Team Analytics Purchase Subscription Izzy AI Chatter Co…" at bounding box center [264, 155] width 529 height 310
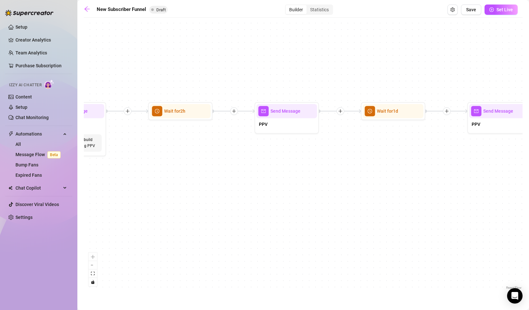
drag, startPoint x: 118, startPoint y: 160, endPoint x: 463, endPoint y: 157, distance: 344.7
click at [463, 157] on div "If True If True If True If False If False If False If True If False Merge Merge…" at bounding box center [303, 156] width 438 height 270
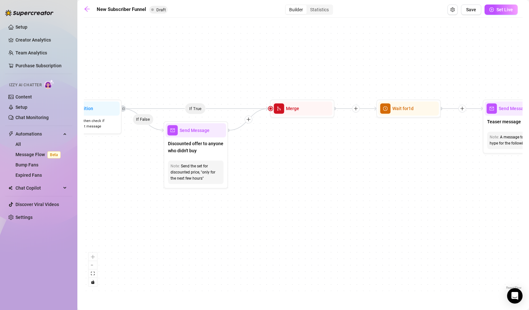
drag, startPoint x: 131, startPoint y: 167, endPoint x: 533, endPoint y: 169, distance: 401.4
click at [528, 169] on html "Setup Creator Analytics Team Analytics Purchase Subscription Izzy AI Chatter Co…" at bounding box center [264, 155] width 529 height 310
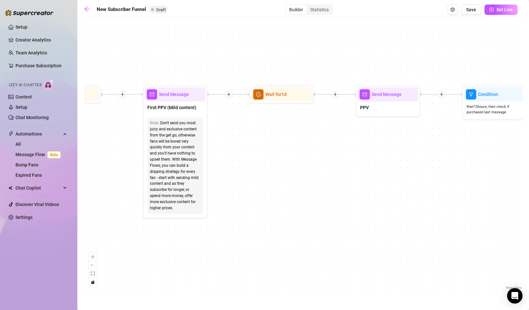
drag, startPoint x: 132, startPoint y: 165, endPoint x: 533, endPoint y: 148, distance: 401.1
click at [528, 148] on html "Setup Creator Analytics Team Analytics Purchase Subscription Izzy AI Chatter Co…" at bounding box center [264, 155] width 529 height 310
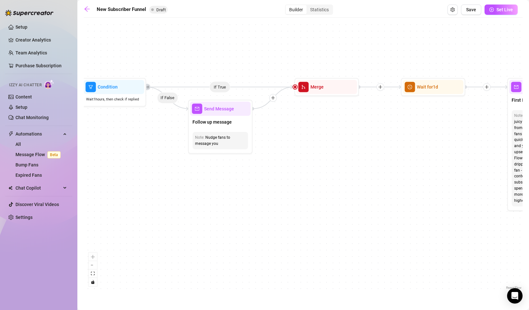
drag, startPoint x: 114, startPoint y: 159, endPoint x: 479, endPoint y: 152, distance: 364.4
click at [479, 152] on div "If True If True If True If False If False If False If True If False Merge Merge…" at bounding box center [303, 156] width 438 height 270
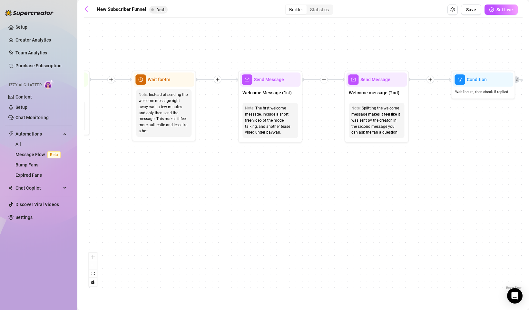
drag, startPoint x: 164, startPoint y: 148, endPoint x: 533, endPoint y: 140, distance: 368.6
click at [528, 140] on html "Setup Creator Analytics Team Analytics Purchase Subscription Izzy AI Chatter Co…" at bounding box center [264, 155] width 529 height 310
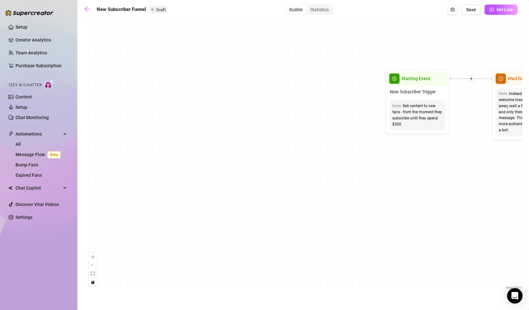
drag, startPoint x: 151, startPoint y: 156, endPoint x: 533, endPoint y: 157, distance: 381.4
click at [528, 157] on html "Setup Creator Analytics Team Analytics Purchase Subscription Izzy AI Chatter Co…" at bounding box center [264, 155] width 529 height 310
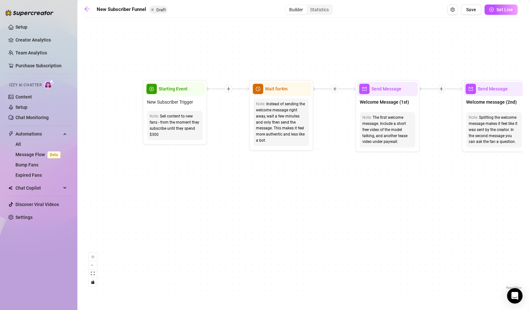
drag, startPoint x: 437, startPoint y: 158, endPoint x: 173, endPoint y: 168, distance: 264.3
click at [173, 168] on div "If True If True If True If False If False If False If True If False Merge Merge…" at bounding box center [303, 156] width 438 height 270
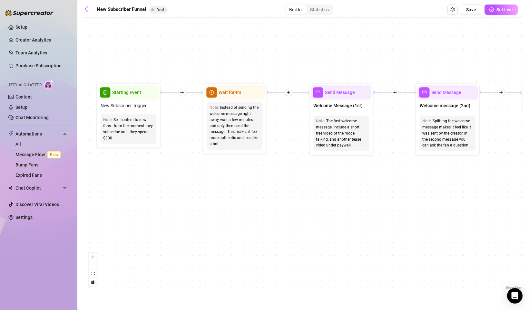
drag, startPoint x: 302, startPoint y: 164, endPoint x: 255, endPoint y: 168, distance: 46.5
click at [255, 168] on div "If True If True If True If False If False If False If True If False Merge Merge…" at bounding box center [303, 156] width 438 height 270
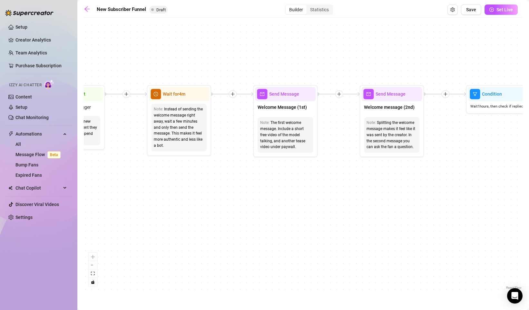
drag, startPoint x: 364, startPoint y: 182, endPoint x: 308, endPoint y: 184, distance: 55.7
click at [308, 184] on div "If True If True If True If False If False If False If True If False Merge Merge…" at bounding box center [303, 156] width 438 height 270
click at [288, 104] on span "Welcome Message (1st)" at bounding box center [281, 106] width 49 height 7
type textarea "First part of the welcome message"
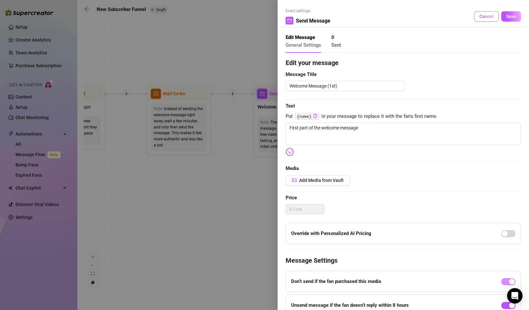
click at [483, 18] on span "Cancel" at bounding box center [486, 16] width 14 height 5
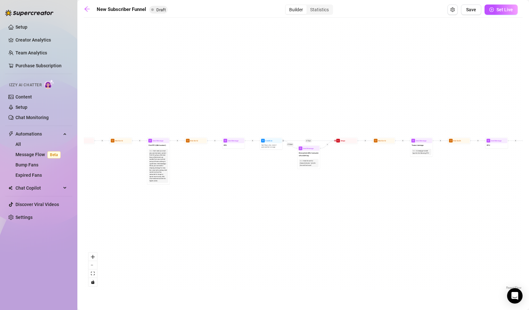
drag, startPoint x: 391, startPoint y: 192, endPoint x: -1, endPoint y: 192, distance: 391.4
click at [0, 192] on html "Setup Creator Analytics Team Analytics Purchase Subscription Izzy AI Chatter Co…" at bounding box center [264, 155] width 529 height 310
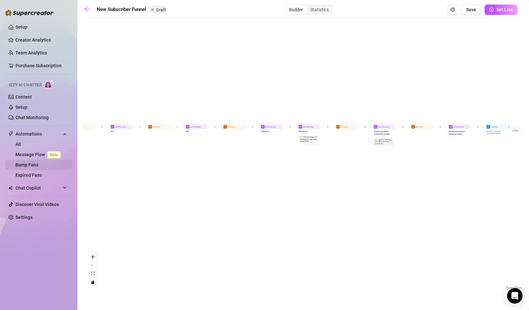
drag, startPoint x: 404, startPoint y: 180, endPoint x: 28, endPoint y: 167, distance: 376.5
click at [28, 167] on div "Setup Creator Analytics Team Analytics Purchase Subscription Izzy AI Chatter Co…" at bounding box center [264, 155] width 529 height 310
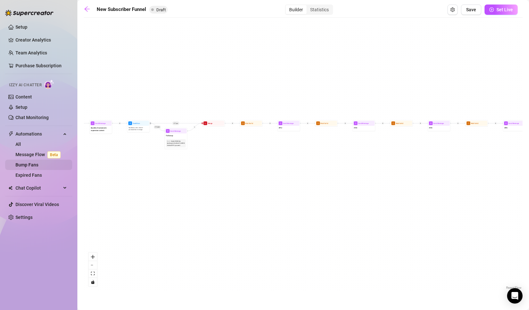
drag, startPoint x: 391, startPoint y: 171, endPoint x: 19, endPoint y: 166, distance: 372.1
click at [19, 166] on div "Setup Creator Analytics Team Analytics Purchase Subscription Izzy AI Chatter Co…" at bounding box center [264, 155] width 529 height 310
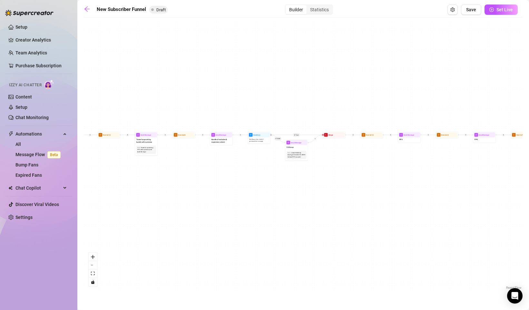
drag, startPoint x: 389, startPoint y: 142, endPoint x: 533, endPoint y: 152, distance: 144.7
click at [528, 152] on html "Setup Creator Analytics Team Analytics Purchase Subscription Izzy AI Chatter Co…" at bounding box center [264, 155] width 529 height 310
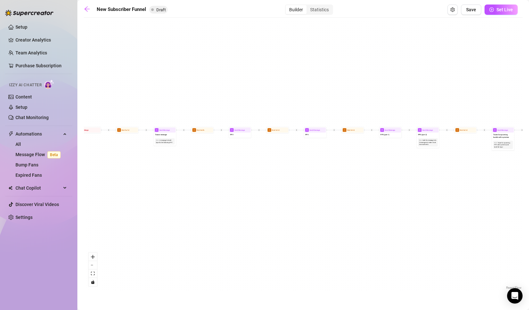
drag, startPoint x: 178, startPoint y: 165, endPoint x: 532, endPoint y: 163, distance: 354.4
click at [528, 163] on html "Setup Creator Analytics Team Analytics Purchase Subscription Izzy AI Chatter Co…" at bounding box center [264, 155] width 529 height 310
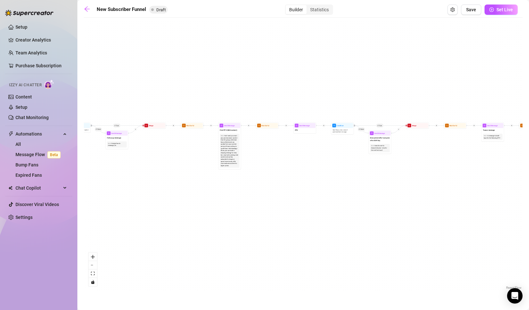
drag, startPoint x: 204, startPoint y: 166, endPoint x: 532, endPoint y: 159, distance: 328.7
click at [528, 159] on html "Setup Creator Analytics Team Analytics Purchase Subscription Izzy AI Chatter Co…" at bounding box center [264, 155] width 529 height 310
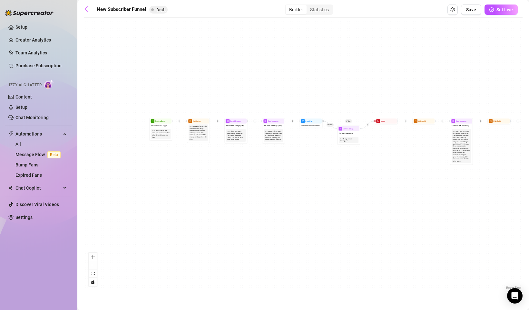
drag, startPoint x: 271, startPoint y: 156, endPoint x: 533, endPoint y: 154, distance: 261.3
click at [528, 154] on html "Setup Creator Analytics Team Analytics Purchase Subscription Izzy AI Chatter Co…" at bounding box center [264, 155] width 529 height 310
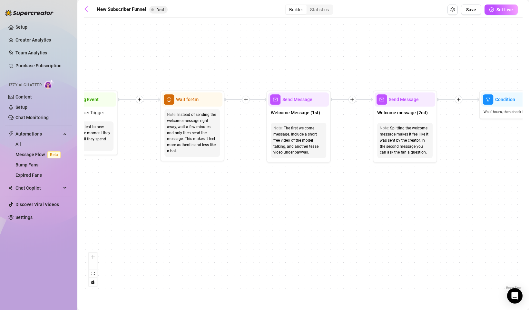
drag, startPoint x: 265, startPoint y: 136, endPoint x: 409, endPoint y: 169, distance: 147.8
click at [409, 169] on div "If True If True If True If False If False If False If True If False Merge Merge…" at bounding box center [303, 156] width 438 height 270
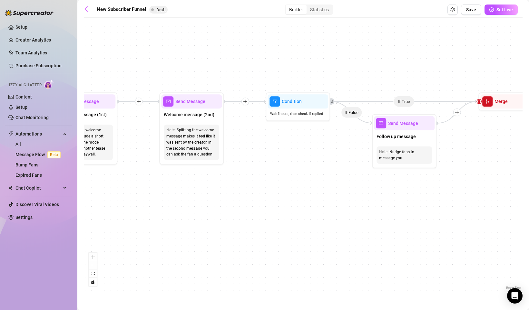
drag, startPoint x: 492, startPoint y: 152, endPoint x: 278, endPoint y: 154, distance: 213.6
click at [278, 154] on div "If True If True If True If False If False If False If True If False Merge Merge…" at bounding box center [303, 156] width 438 height 270
click at [395, 147] on div "Note: Nudge fans to message you" at bounding box center [403, 155] width 55 height 17
type textarea "/"
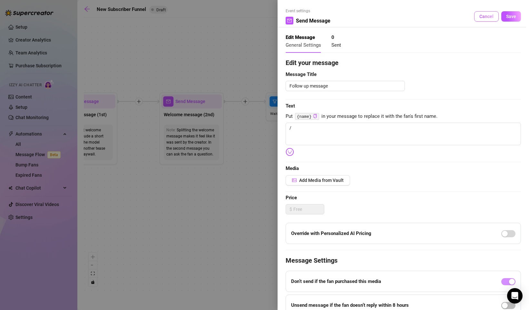
click at [486, 19] on span "Cancel" at bounding box center [486, 16] width 14 height 5
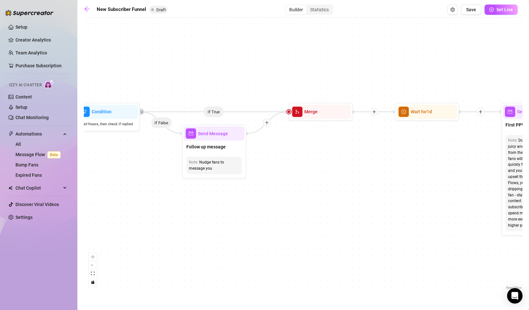
drag, startPoint x: 466, startPoint y: 162, endPoint x: 275, endPoint y: 171, distance: 191.0
click at [275, 172] on div "If True If True If True If False If False If False If True If False Merge Merge…" at bounding box center [303, 156] width 438 height 270
click at [308, 115] on span "Merge" at bounding box center [309, 111] width 13 height 7
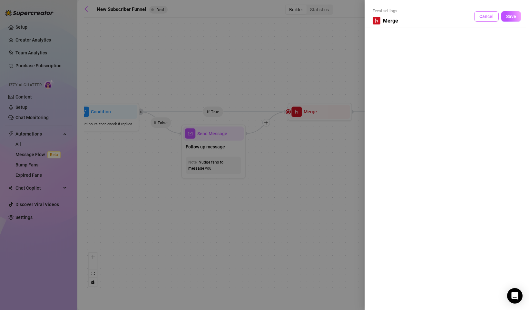
click at [488, 18] on span "Cancel" at bounding box center [486, 16] width 14 height 5
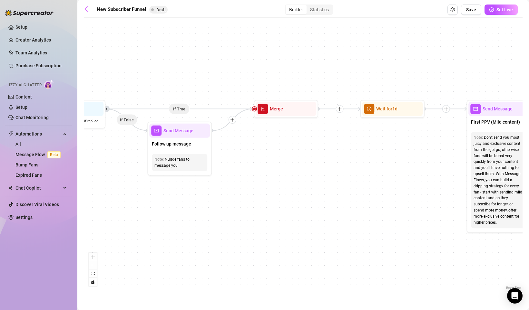
drag, startPoint x: 333, startPoint y: 208, endPoint x: 293, endPoint y: 206, distance: 39.7
click at [293, 206] on div "If True If True If True If False If False If False If True If False Merge Merge…" at bounding box center [303, 156] width 438 height 270
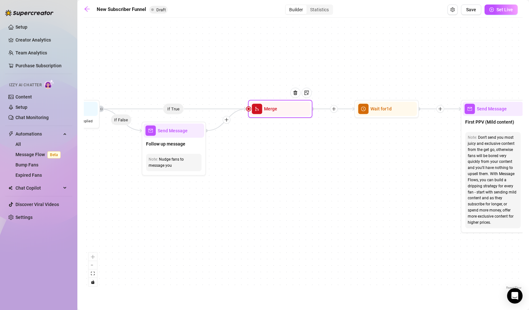
click at [273, 112] on span "Merge" at bounding box center [270, 108] width 13 height 7
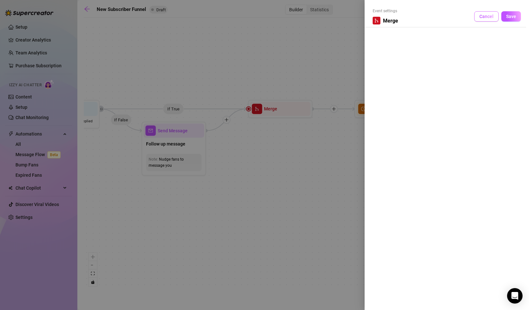
click at [483, 18] on span "Cancel" at bounding box center [486, 16] width 14 height 5
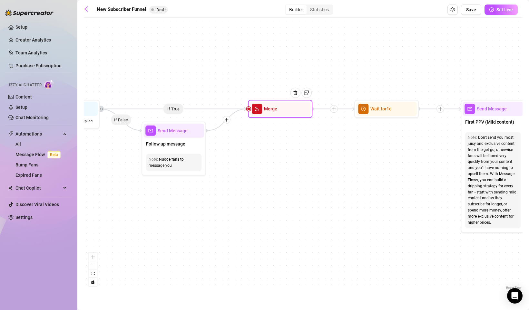
click at [248, 110] on div at bounding box center [248, 109] width 4 height 4
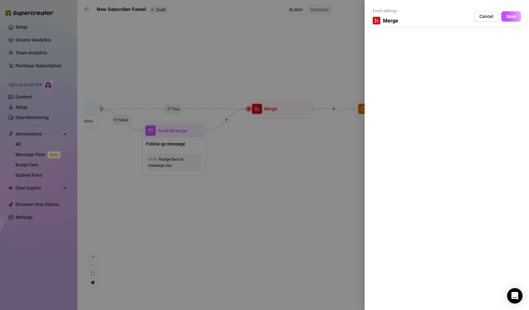
click at [387, 22] on span "Merge" at bounding box center [390, 21] width 15 height 8
click at [481, 18] on span "Cancel" at bounding box center [486, 16] width 14 height 5
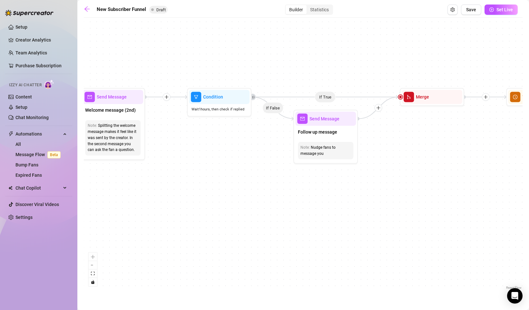
drag, startPoint x: 293, startPoint y: 156, endPoint x: 455, endPoint y: 144, distance: 161.5
click at [455, 144] on div "If True If True If True If False If False If False If True If False Merge Merge…" at bounding box center [303, 156] width 438 height 270
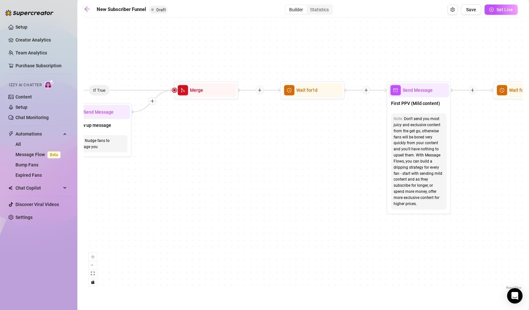
drag, startPoint x: 455, startPoint y: 144, endPoint x: 216, endPoint y: 138, distance: 239.1
click at [216, 138] on div "If True If True If True If False If False If False If True If False Merge Merge…" at bounding box center [303, 156] width 438 height 270
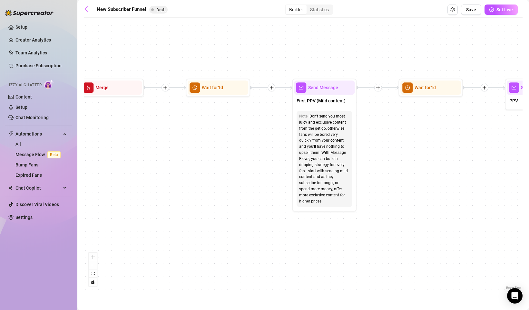
drag, startPoint x: 371, startPoint y: 141, endPoint x: 281, endPoint y: 138, distance: 90.6
click at [281, 138] on div "If True If True If True If False If False If False If True If False Merge Merge…" at bounding box center [303, 156] width 438 height 270
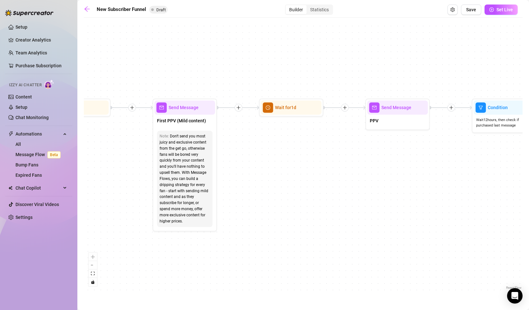
drag, startPoint x: 412, startPoint y: 152, endPoint x: 271, endPoint y: 169, distance: 142.5
click at [271, 169] on div "If True If True If True If False If False If False If True If False Merge Merge…" at bounding box center [303, 156] width 438 height 270
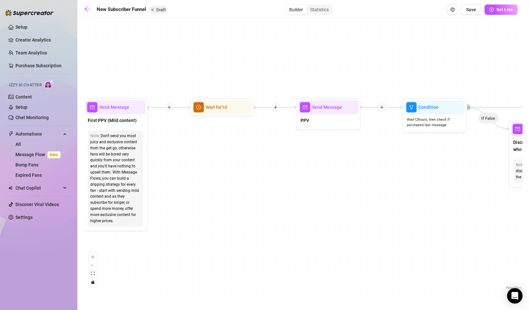
drag, startPoint x: 404, startPoint y: 163, endPoint x: 337, endPoint y: 165, distance: 67.0
click at [337, 165] on div "If True If True If True If False If False If False If True If False Merge Merge…" at bounding box center [303, 156] width 438 height 270
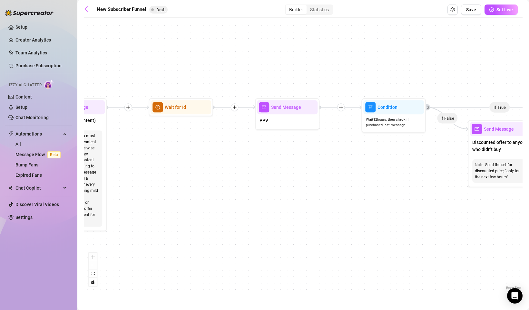
drag, startPoint x: 381, startPoint y: 174, endPoint x: 332, endPoint y: 173, distance: 49.3
click at [332, 173] on div "If True If True If True If False If False If False If True If False Merge Merge…" at bounding box center [303, 156] width 438 height 270
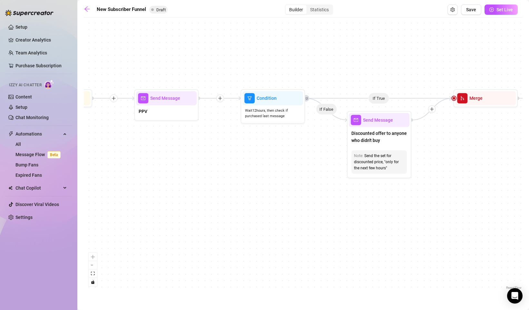
drag, startPoint x: 278, startPoint y: 180, endPoint x: 166, endPoint y: 172, distance: 112.7
click at [166, 172] on div "If True If True If True If False If False If False If True If False Merge Merge…" at bounding box center [303, 156] width 438 height 270
click at [385, 139] on span "Discounted offer to anyone who didn't buy" at bounding box center [378, 137] width 55 height 14
type textarea "The same set, but with a discounted offer to anyone who didn't buy"
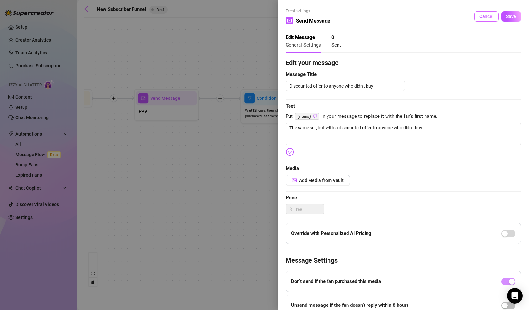
click at [487, 15] on span "Cancel" at bounding box center [486, 16] width 14 height 5
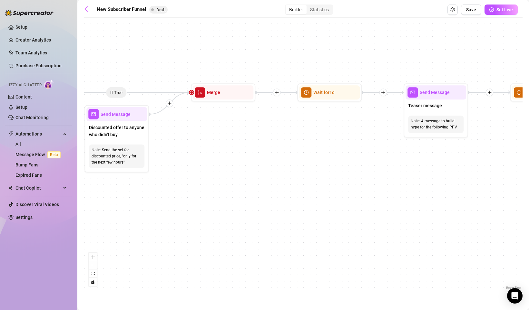
drag, startPoint x: 477, startPoint y: 157, endPoint x: 187, endPoint y: 149, distance: 289.4
click at [187, 149] on div "If True If True If True If False If False If False If True If False Merge Merge…" at bounding box center [303, 156] width 438 height 270
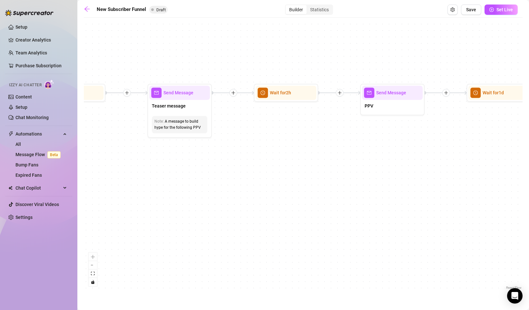
drag, startPoint x: 360, startPoint y: 161, endPoint x: 131, endPoint y: 163, distance: 229.1
click at [131, 163] on div "If True If True If True If False If False If False If True If False Merge Merge…" at bounding box center [303, 156] width 438 height 270
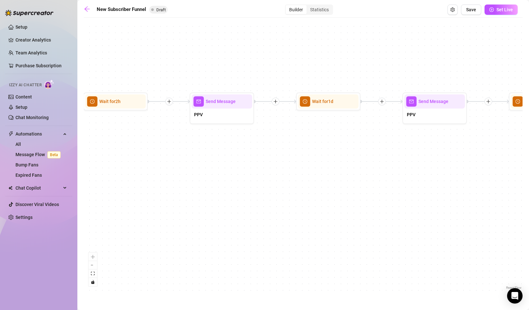
drag, startPoint x: 309, startPoint y: 145, endPoint x: 139, endPoint y: 154, distance: 170.9
click at [139, 154] on div "If True If True If True If False If False If False If True If False Merge Merge…" at bounding box center [303, 156] width 438 height 270
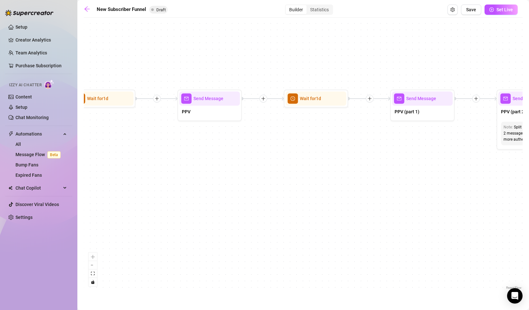
drag, startPoint x: 368, startPoint y: 146, endPoint x: 109, endPoint y: 142, distance: 258.4
click at [109, 142] on div "If True If True If True If False If False If False If True If False Merge Merge…" at bounding box center [303, 156] width 438 height 270
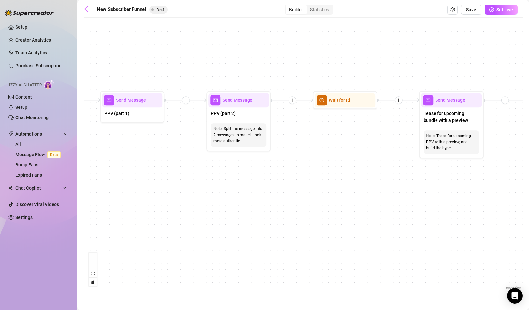
drag, startPoint x: 350, startPoint y: 146, endPoint x: 94, endPoint y: 148, distance: 256.8
click at [94, 148] on div "If True If True If True If False If False If False If True If False Merge Merge…" at bounding box center [303, 156] width 438 height 270
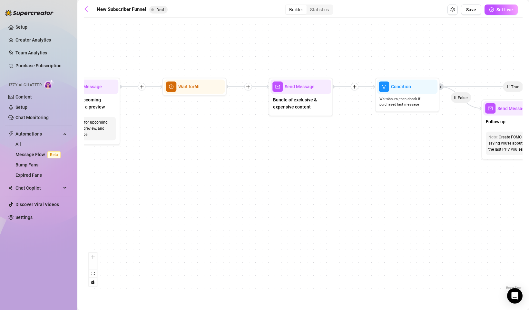
drag, startPoint x: 371, startPoint y: 150, endPoint x: 3, endPoint y: 136, distance: 368.5
click at [3, 136] on div "Setup Creator Analytics Team Analytics Purchase Subscription Izzy AI Chatter Co…" at bounding box center [264, 155] width 529 height 310
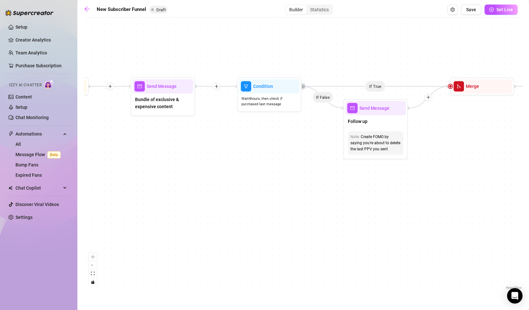
drag, startPoint x: 239, startPoint y: 135, endPoint x: 107, endPoint y: 135, distance: 132.1
click at [107, 135] on div "If True If True If True If False If False If False If True If False Merge Merge…" at bounding box center [303, 156] width 438 height 270
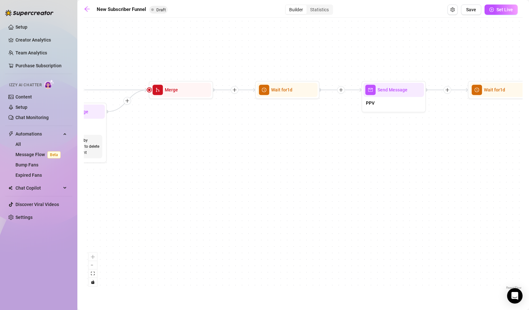
drag, startPoint x: 496, startPoint y: 123, endPoint x: 196, endPoint y: 126, distance: 300.9
click at [196, 126] on div "If True If True If True If False If False If False If True If False Merge Merge…" at bounding box center [303, 156] width 438 height 270
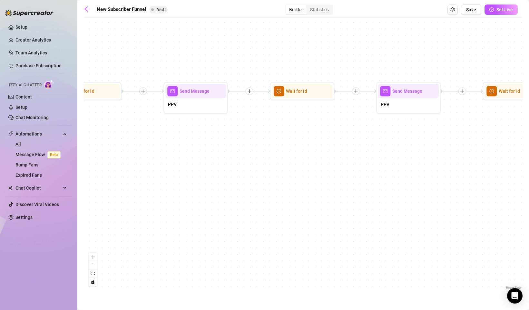
drag, startPoint x: 372, startPoint y: 145, endPoint x: 148, endPoint y: 152, distance: 224.6
click at [148, 152] on div "If True If True If True If False If False If False If True If False Merge Merge…" at bounding box center [303, 156] width 438 height 270
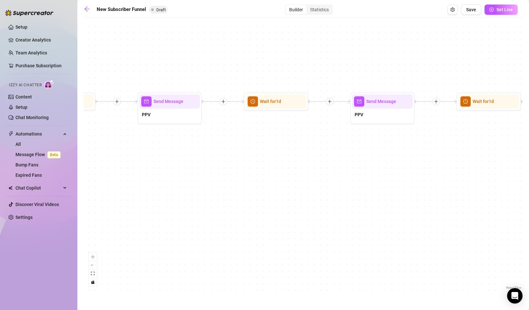
drag, startPoint x: 389, startPoint y: 144, endPoint x: 156, endPoint y: 150, distance: 233.6
click at [156, 150] on div "If True If True If True If False If False If False If True If False Merge Merge…" at bounding box center [303, 156] width 438 height 270
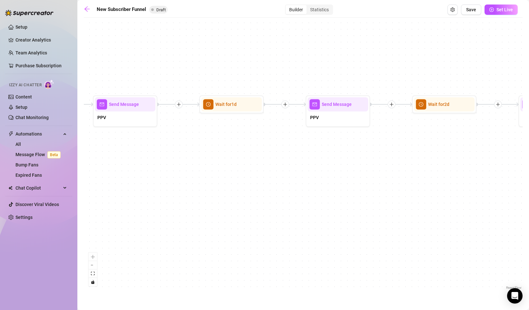
drag, startPoint x: 372, startPoint y: 145, endPoint x: 117, endPoint y: 148, distance: 255.8
click at [117, 148] on div "If True If True If True If False If False If False If True If False Merge Merge…" at bounding box center [303, 156] width 438 height 270
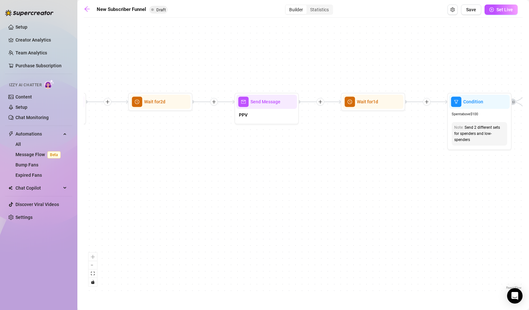
drag, startPoint x: 391, startPoint y: 136, endPoint x: 114, endPoint y: 132, distance: 276.4
click at [114, 132] on div "If True If True If True If False If False If False If True If False Merge Merge…" at bounding box center [303, 156] width 438 height 270
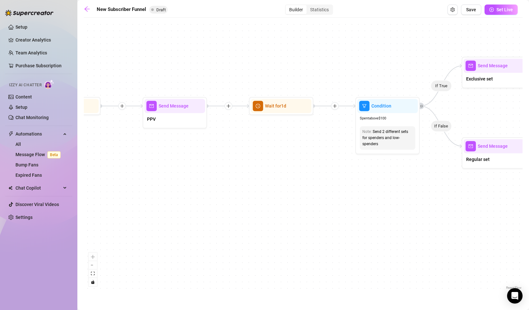
drag, startPoint x: 367, startPoint y: 150, endPoint x: 288, endPoint y: 155, distance: 78.7
click at [288, 155] on div "If True If True If True If False If False If False If True If False Merge Merge…" at bounding box center [303, 156] width 438 height 270
click at [172, 117] on div "PPV" at bounding box center [174, 120] width 61 height 14
type textarea "PPV"
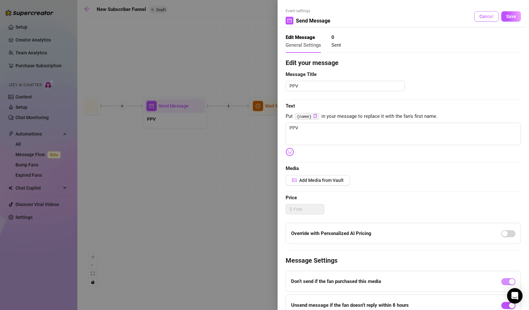
click at [483, 15] on span "Cancel" at bounding box center [486, 16] width 14 height 5
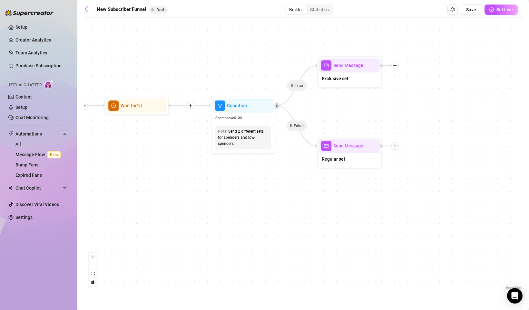
drag, startPoint x: 428, startPoint y: 179, endPoint x: 283, endPoint y: 178, distance: 144.6
click at [283, 178] on div "If True If True If True If False If False If False If True If False Merge Merge…" at bounding box center [303, 156] width 438 height 270
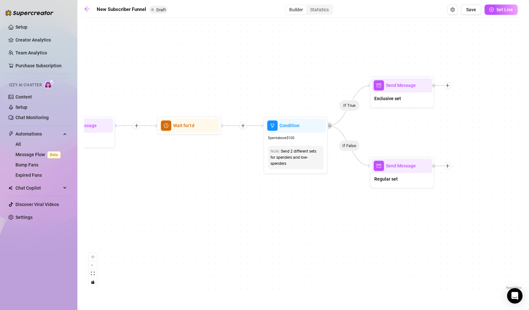
drag, startPoint x: 479, startPoint y: 169, endPoint x: 531, endPoint y: 188, distance: 55.7
click at [528, 188] on html "Setup Creator Analytics Team Analytics Purchase Subscription Izzy AI Chatter Co…" at bounding box center [264, 155] width 529 height 310
click at [318, 13] on div "Statistics" at bounding box center [319, 9] width 26 height 9
click at [308, 6] on input "Statistics" at bounding box center [308, 6] width 0 height 0
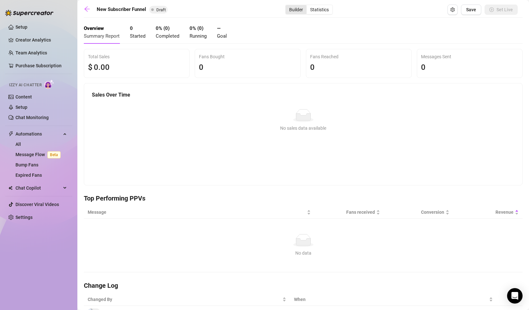
click at [294, 9] on div "Builder" at bounding box center [295, 9] width 21 height 9
click at [287, 6] on input "Builder" at bounding box center [287, 6] width 0 height 0
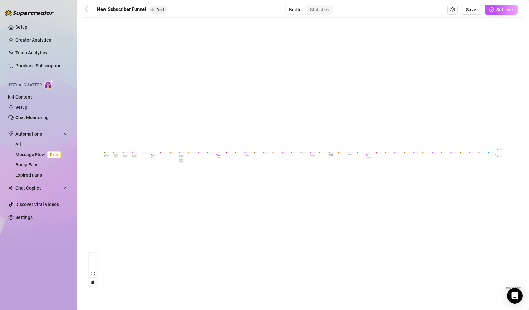
click at [87, 10] on icon "arrow-left" at bounding box center [87, 9] width 6 height 6
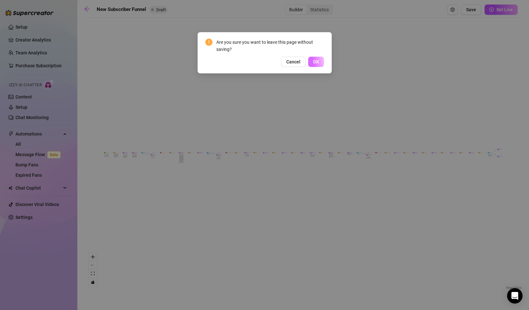
click at [318, 64] on span "OK" at bounding box center [316, 61] width 6 height 5
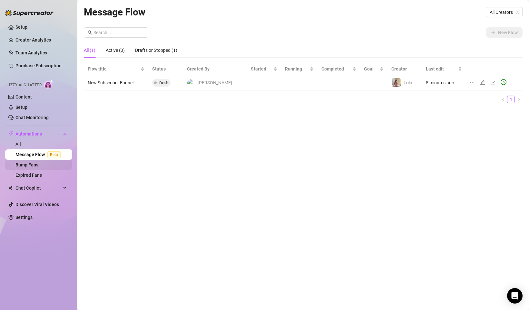
click at [38, 165] on link "Bump Fans" at bounding box center [26, 164] width 23 height 5
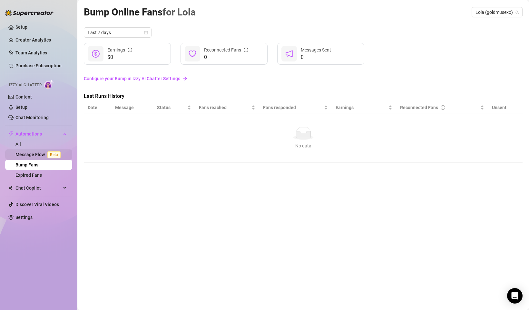
click at [35, 157] on link "Message Flow Beta" at bounding box center [39, 154] width 48 height 5
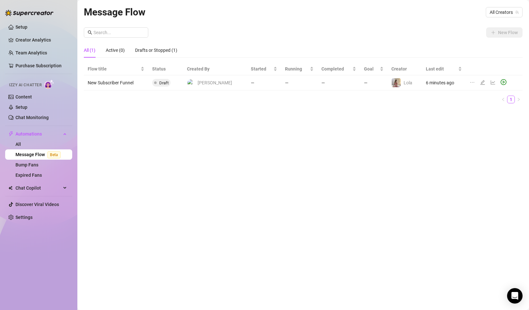
click at [425, 24] on div "Message Flow All Creators New Flow All (1) Active (0) Drafts or Stopped (1) Flo…" at bounding box center [303, 148] width 438 height 286
click at [514, 15] on span "All Creators" at bounding box center [503, 12] width 29 height 10
click at [500, 34] on span "( goldmusexo )" at bounding box center [503, 35] width 28 height 7
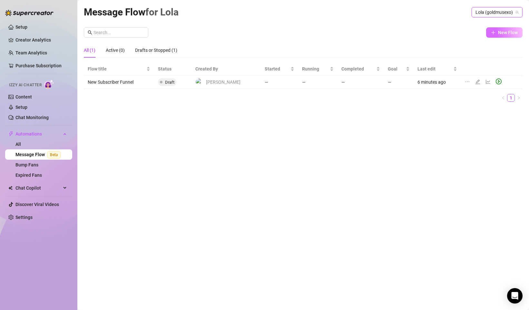
click at [500, 35] on span "New Flow" at bounding box center [508, 32] width 20 height 5
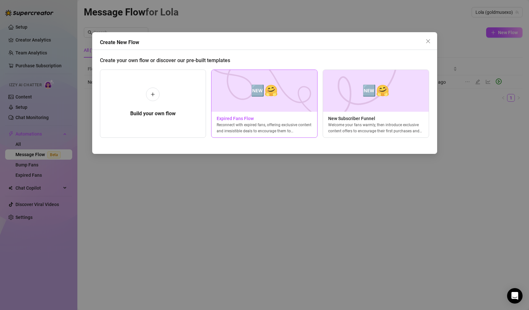
click at [237, 121] on span "Expired Fans Flow" at bounding box center [264, 118] width 106 height 7
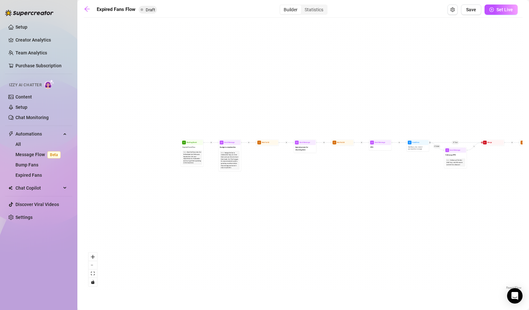
drag, startPoint x: 398, startPoint y: 198, endPoint x: 475, endPoint y: 197, distance: 77.0
click at [475, 197] on div "If True If False Send Message Send Message Wait for 2d Merge Send Message Follo…" at bounding box center [303, 156] width 438 height 270
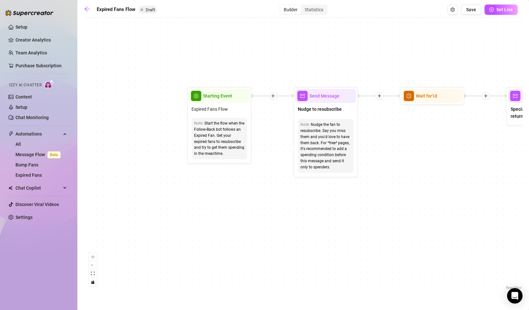
drag, startPoint x: 230, startPoint y: 155, endPoint x: 398, endPoint y: 152, distance: 167.5
click at [398, 152] on div "If True If False Send Message Send Message Wait for 2d Merge Send Message Follo…" at bounding box center [303, 156] width 438 height 270
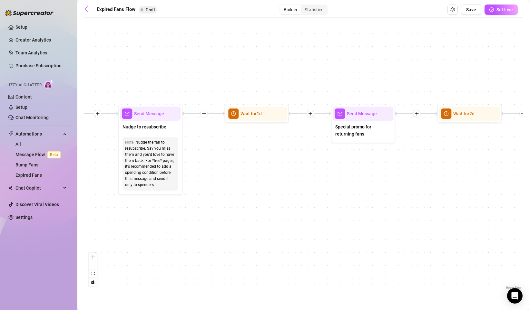
drag, startPoint x: 450, startPoint y: 152, endPoint x: 270, endPoint y: 171, distance: 180.4
click at [270, 171] on div "If True If False Send Message Send Message Wait for 2d Merge Send Message Follo…" at bounding box center [303, 156] width 438 height 270
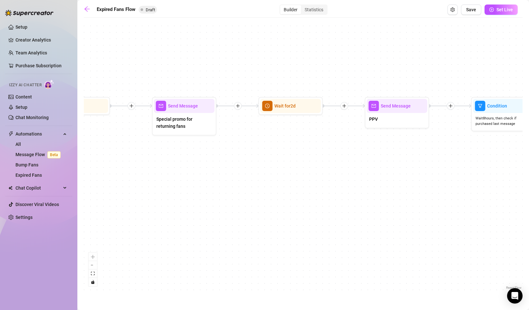
drag, startPoint x: 405, startPoint y: 200, endPoint x: 231, endPoint y: 191, distance: 174.8
click at [231, 191] on div "If True If False Send Message Send Message Wait for 2d Merge Send Message Follo…" at bounding box center [303, 156] width 438 height 270
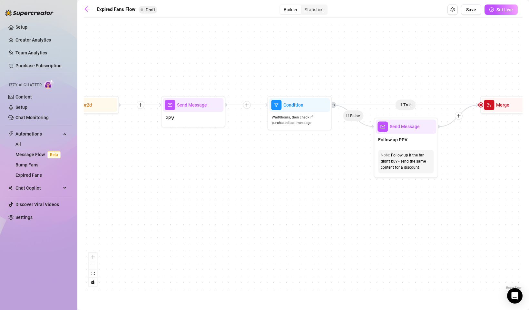
drag, startPoint x: 356, startPoint y: 183, endPoint x: 153, endPoint y: 182, distance: 203.6
click at [153, 182] on div "If True If False Send Message Send Message Wait for 2d Merge Send Message Follo…" at bounding box center [303, 156] width 438 height 270
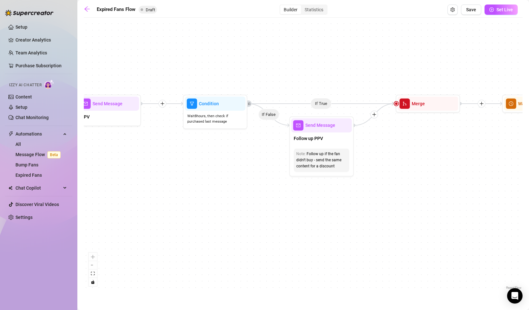
drag, startPoint x: 336, startPoint y: 180, endPoint x: 129, endPoint y: 169, distance: 206.8
click at [129, 169] on div "If True If False Send Message Send Message Wait for 2d Merge Send Message Follo…" at bounding box center [303, 156] width 438 height 270
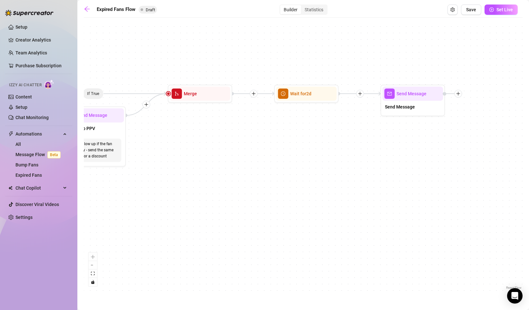
drag, startPoint x: 346, startPoint y: 167, endPoint x: 128, endPoint y: 167, distance: 218.1
click at [128, 167] on div "If True If False Send Message Send Message Wait for 2d Merge Send Message Follo…" at bounding box center [303, 156] width 438 height 270
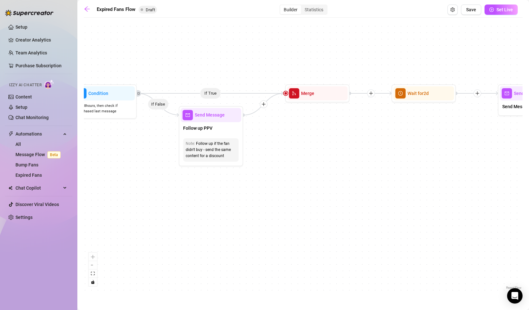
drag, startPoint x: 147, startPoint y: 161, endPoint x: 433, endPoint y: 156, distance: 286.1
click at [433, 156] on div "If True If False Send Message Send Message Wait for 2d Merge Send Message Follo…" at bounding box center [303, 156] width 438 height 270
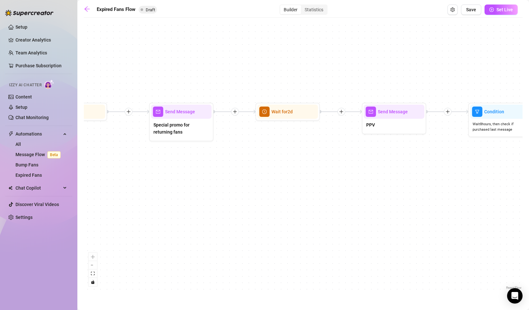
drag, startPoint x: 189, startPoint y: 138, endPoint x: 530, endPoint y: 160, distance: 341.5
click at [528, 160] on html "Setup Creator Analytics Team Analytics Purchase Subscription Izzy AI Chatter Co…" at bounding box center [264, 155] width 529 height 310
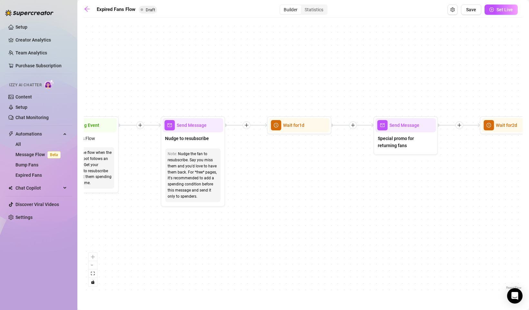
drag, startPoint x: 266, startPoint y: 167, endPoint x: 477, endPoint y: 179, distance: 211.7
click at [487, 180] on div "If True If False Send Message Send Message Wait for 2d Merge Send Message Follo…" at bounding box center [303, 156] width 438 height 270
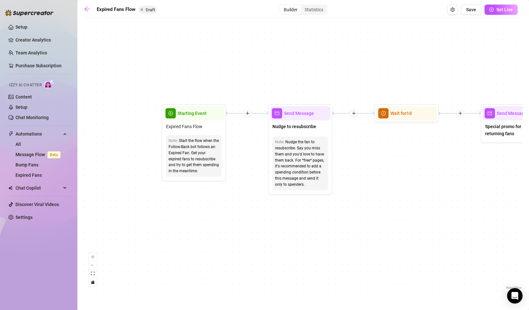
drag, startPoint x: 287, startPoint y: 180, endPoint x: 397, endPoint y: 170, distance: 109.6
click at [397, 170] on div "If True If False Send Message Send Message Wait for 2d Merge Send Message Follo…" at bounding box center [303, 156] width 438 height 270
click at [85, 7] on icon "arrow-left" at bounding box center [87, 9] width 6 height 6
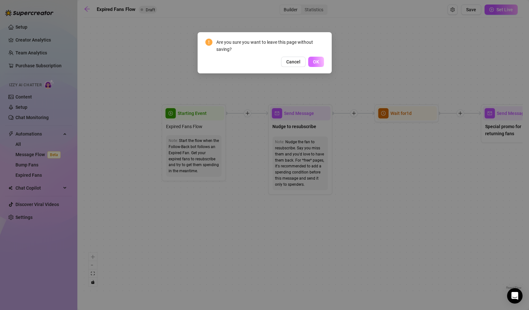
click at [318, 60] on span "OK" at bounding box center [316, 61] width 6 height 5
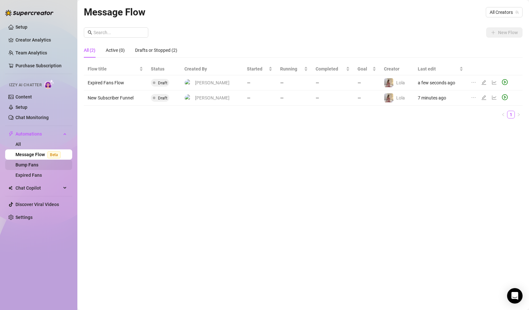
click at [31, 168] on link "Bump Fans" at bounding box center [26, 164] width 23 height 5
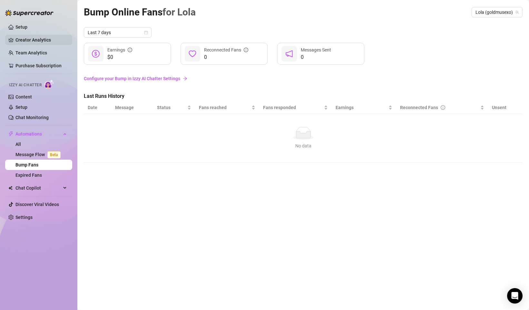
click at [41, 42] on link "Creator Analytics" at bounding box center [41, 40] width 52 height 10
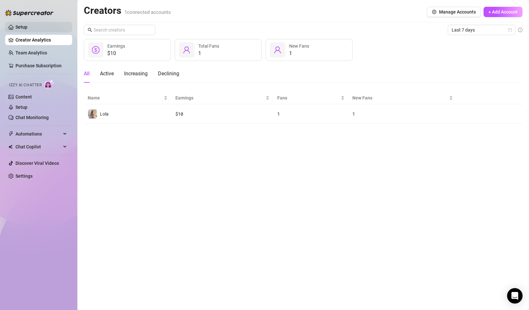
click at [27, 24] on link "Setup" at bounding box center [21, 26] width 12 height 5
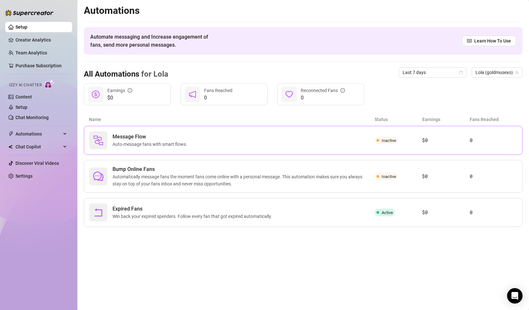
click at [164, 134] on span "Message Flow" at bounding box center [150, 137] width 77 height 8
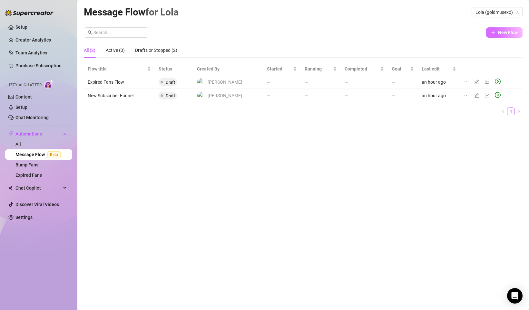
click at [514, 29] on button "New Flow" at bounding box center [504, 32] width 36 height 10
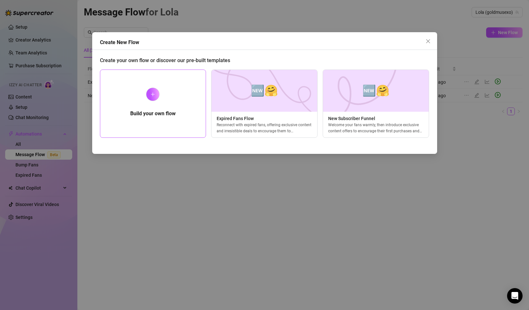
click at [144, 99] on div "Build your own flow" at bounding box center [153, 104] width 106 height 68
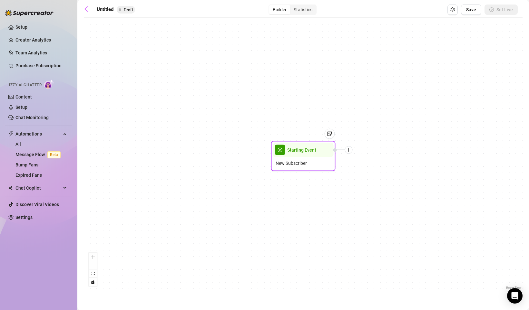
click at [349, 150] on icon "plus" at bounding box center [348, 150] width 5 height 5
click at [374, 151] on div "Time Delay" at bounding box center [380, 150] width 47 height 11
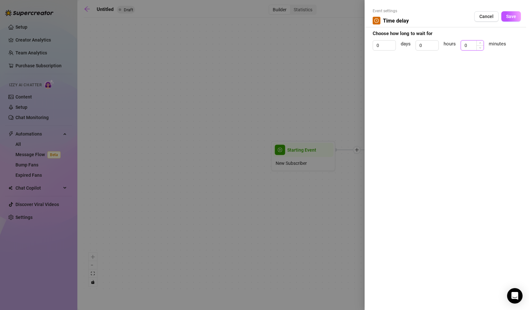
click at [471, 46] on input "0" at bounding box center [472, 46] width 23 height 10
type input "4"
click at [514, 77] on div "Event settings Time delay Cancel Save Choose how long to wait for 0 days 0 hour…" at bounding box center [446, 155] width 164 height 310
click at [510, 16] on span "Save" at bounding box center [511, 16] width 10 height 5
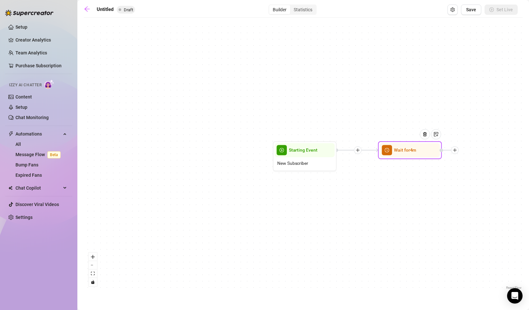
click at [456, 150] on icon "plus" at bounding box center [454, 150] width 5 height 5
click at [491, 172] on div "Message" at bounding box center [486, 172] width 46 height 11
type textarea "Write your message here"
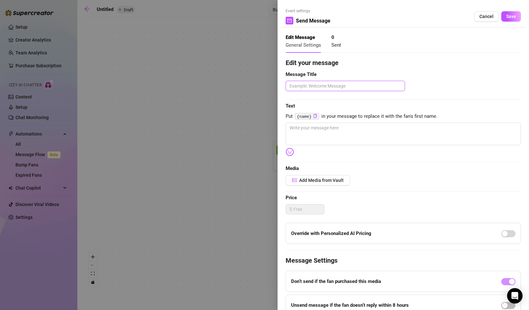
click at [334, 86] on textarea at bounding box center [344, 86] width 119 height 10
type textarea "W"
type textarea "We"
type textarea "Wel"
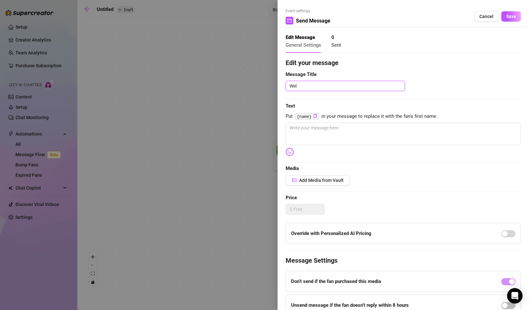
type textarea "Wel o"
type textarea "Wel om"
type textarea "Wel o"
type textarea "Wel"
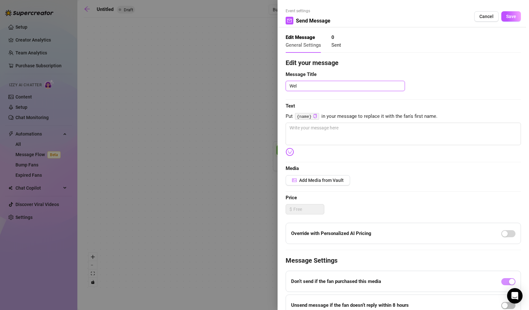
type textarea "Welc"
type textarea "Welco"
type textarea "Welcome"
type textarea "Welcome M"
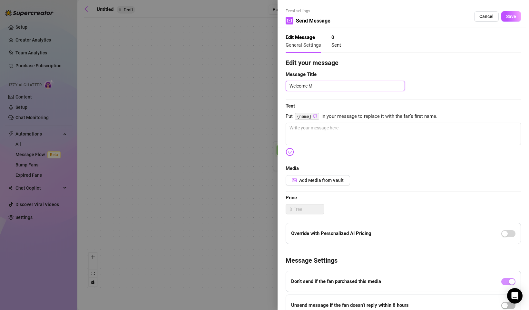
type textarea "Welcome Me"
type textarea "Welcome Med"
type textarea "Welcome Me"
type textarea "Welcome Mes"
type textarea "Welcome Mess"
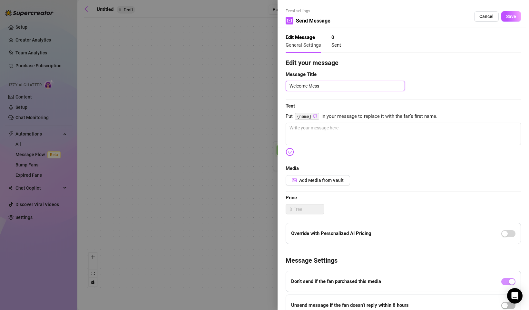
type textarea "Welcome Messa"
type textarea "Welcome Messag"
type textarea "Welcome Message"
click at [341, 180] on span "Add Media from Vault" at bounding box center [321, 180] width 44 height 5
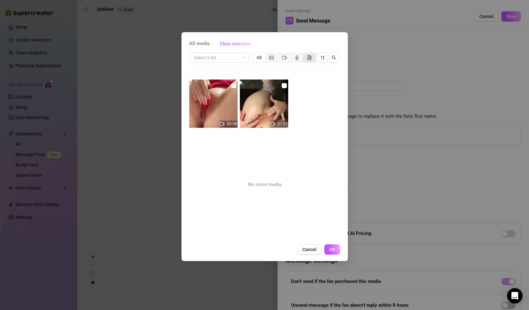
click at [307, 57] on icon "file-gif" at bounding box center [309, 57] width 5 height 5
click at [304, 54] on input "segmented control" at bounding box center [304, 54] width 0 height 0
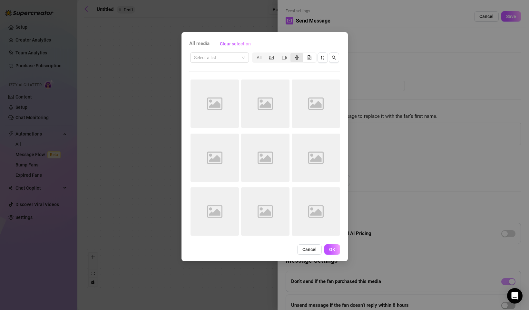
click at [296, 57] on icon "audio" at bounding box center [296, 57] width 5 height 5
click at [292, 54] on input "segmented control" at bounding box center [292, 54] width 0 height 0
click at [283, 58] on icon "video-camera" at bounding box center [284, 57] width 5 height 5
click at [279, 54] on input "segmented control" at bounding box center [279, 54] width 0 height 0
click at [274, 58] on div "segmented control" at bounding box center [271, 57] width 13 height 9
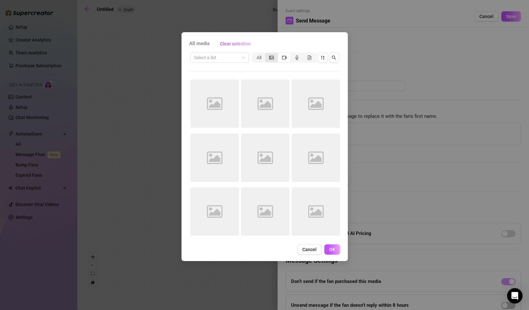
click at [267, 54] on input "segmented control" at bounding box center [267, 54] width 0 height 0
click at [256, 58] on div "All" at bounding box center [259, 57] width 13 height 9
click at [254, 54] on input "All" at bounding box center [254, 54] width 0 height 0
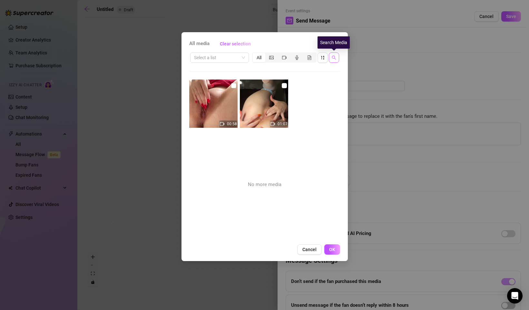
click at [335, 60] on span "button" at bounding box center [333, 57] width 5 height 5
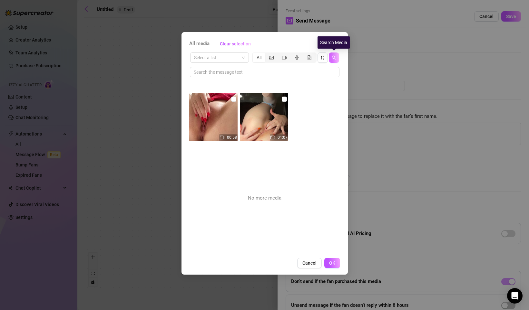
click at [335, 60] on span "button" at bounding box center [333, 57] width 5 height 5
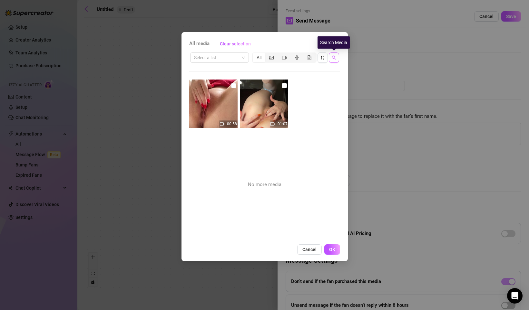
click at [335, 60] on span "button" at bounding box center [333, 57] width 5 height 5
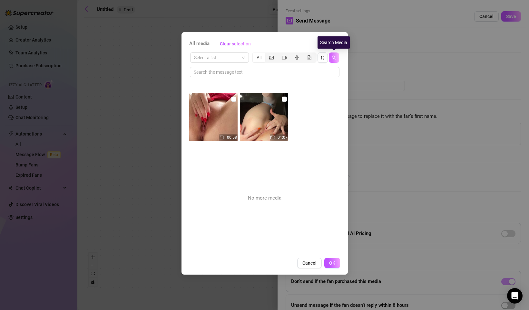
click at [335, 60] on span "button" at bounding box center [333, 57] width 5 height 5
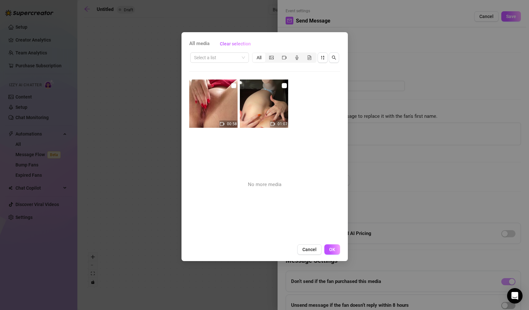
click at [201, 46] on span "All media" at bounding box center [199, 44] width 20 height 8
click at [202, 39] on div "All media Clear selection" at bounding box center [264, 44] width 151 height 10
click at [356, 116] on div "All media Clear selection Select a list All 00:58 01:07 No more media Cancel OK" at bounding box center [264, 155] width 529 height 310
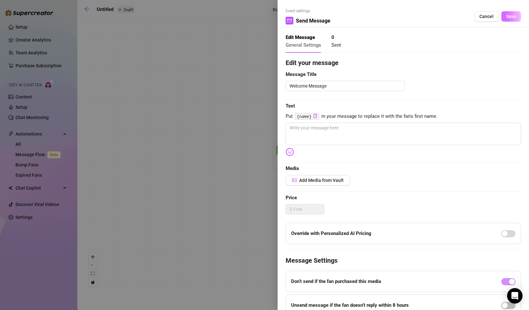
click at [511, 17] on span "Save" at bounding box center [511, 16] width 10 height 5
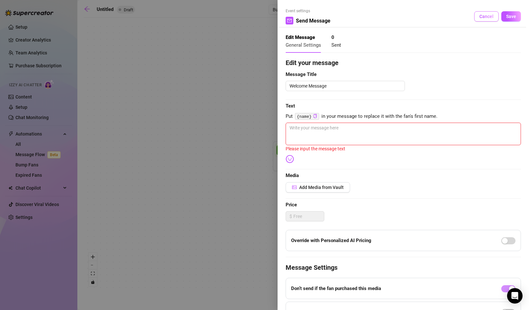
click at [486, 17] on span "Cancel" at bounding box center [486, 16] width 14 height 5
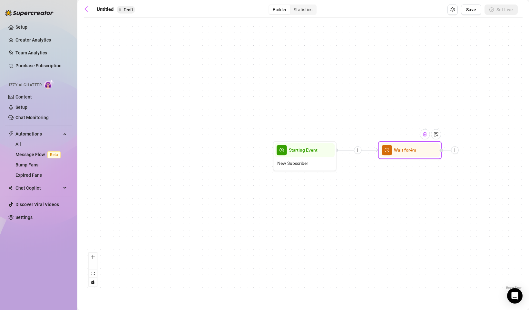
click at [425, 136] on img at bounding box center [424, 134] width 5 height 5
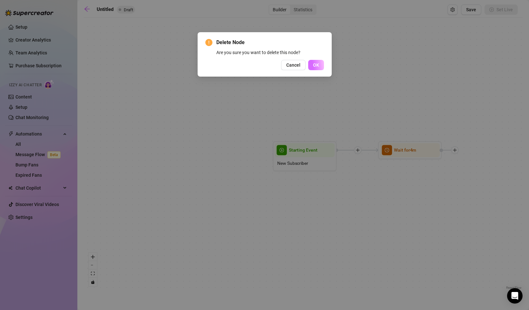
click at [320, 65] on button "OK" at bounding box center [316, 65] width 16 height 10
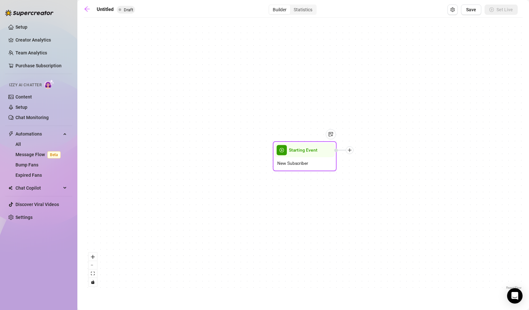
click at [349, 152] on div at bounding box center [350, 151] width 8 height 8
click at [368, 172] on div "Message" at bounding box center [381, 172] width 46 height 11
type textarea "Write your message here"
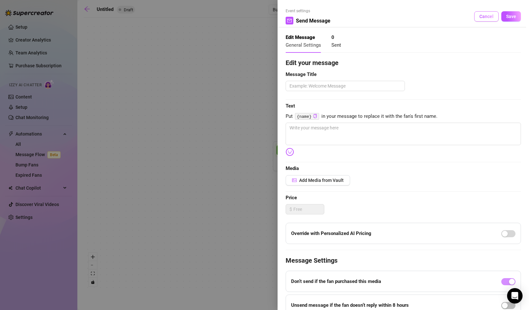
click at [486, 16] on span "Cancel" at bounding box center [486, 16] width 14 height 5
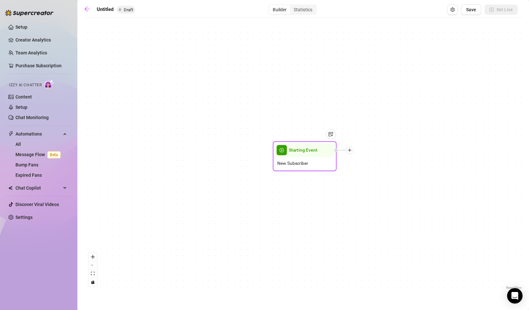
click at [348, 151] on icon "plus" at bounding box center [349, 150] width 5 height 5
click at [370, 163] on div "Condition" at bounding box center [381, 161] width 46 height 11
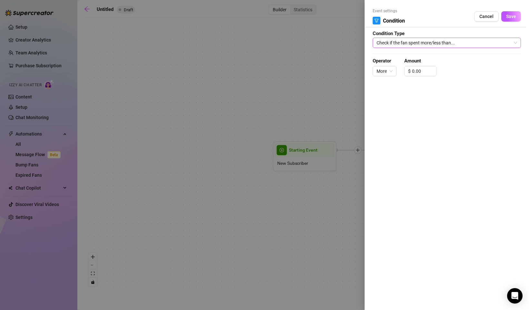
click at [448, 42] on span "Check if the fan spent more/less than..." at bounding box center [446, 43] width 140 height 10
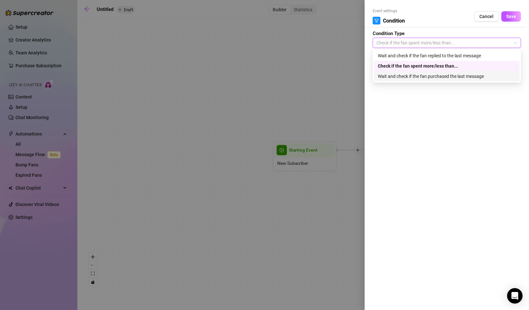
click at [454, 118] on div "Event settings Condition Cancel Save Condition Type Check if the fan spent more…" at bounding box center [446, 155] width 164 height 310
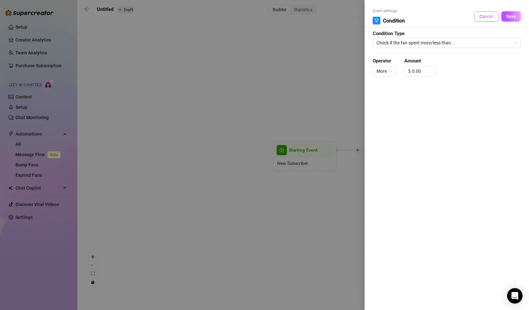
click at [490, 19] on span "Cancel" at bounding box center [486, 16] width 14 height 5
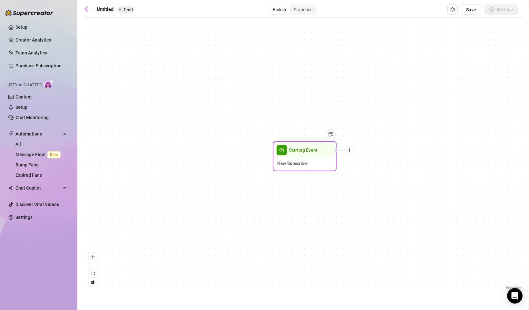
click at [350, 151] on icon "plus" at bounding box center [349, 151] width 0 height 4
click at [370, 173] on div "Message" at bounding box center [381, 172] width 46 height 11
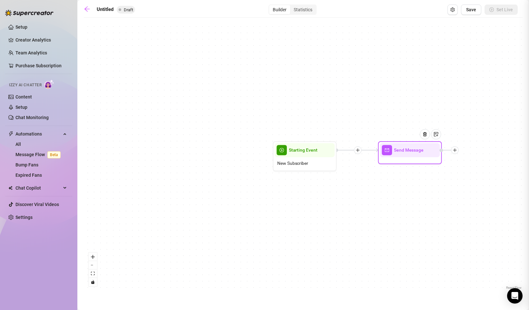
type textarea "Write your message here"
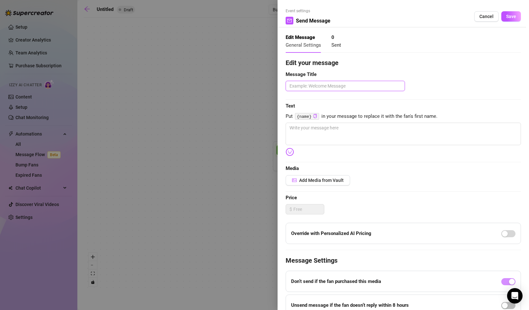
click at [317, 87] on textarea at bounding box center [344, 86] width 119 height 10
type textarea "W"
type textarea "We"
type textarea "Wel"
type textarea "Welc"
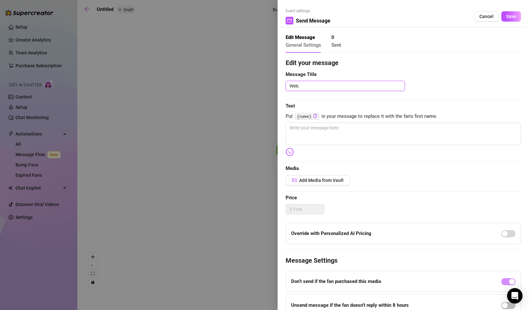
type textarea "Welco"
type textarea "Welcom"
type textarea "Welcome"
type textarea "Welcome M"
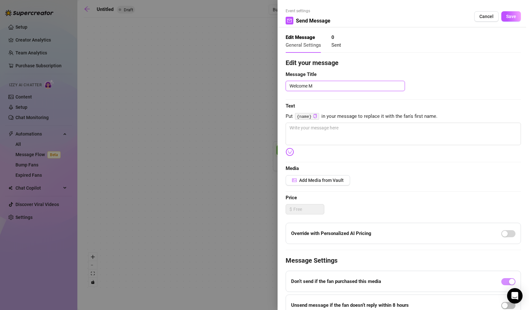
type textarea "Welcome Me"
type textarea "Welcome Mes"
type textarea "Welcome Mess"
type textarea "Welcome Messa"
type textarea "Welcome Message"
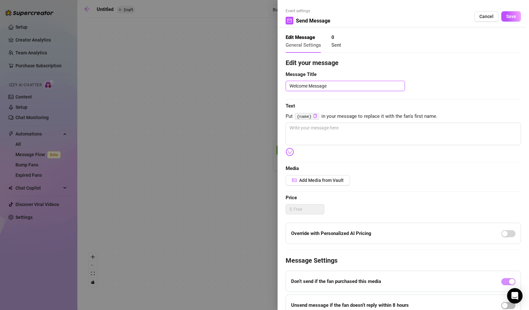
type textarea "Welcome Message"
click at [380, 65] on span "Edit your message" at bounding box center [402, 63] width 235 height 10
click at [511, 16] on span "Save" at bounding box center [511, 16] width 10 height 5
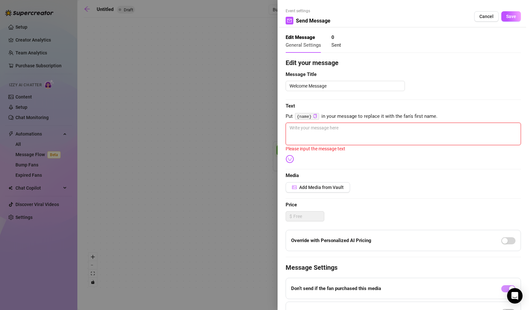
click at [311, 128] on textarea at bounding box center [402, 134] width 235 height 23
type textarea "B"
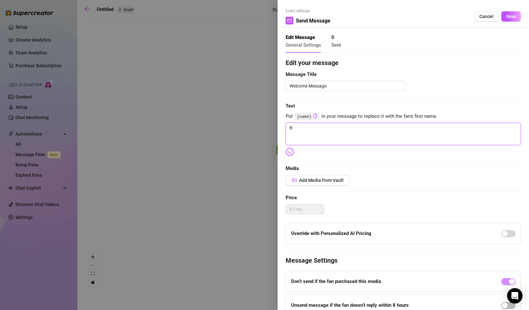
type textarea "Bl"
type textarea "Bla"
type textarea "Blah"
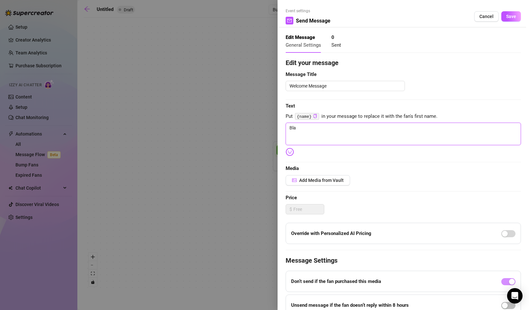
type textarea "Blah"
type textarea "Bla"
type textarea "Bl"
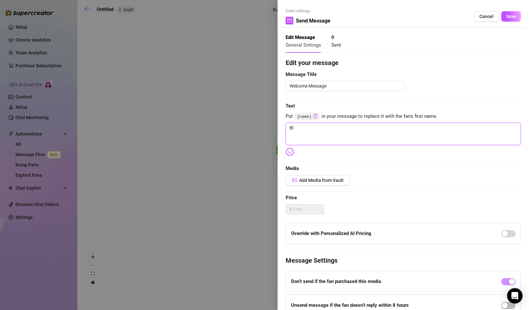
type textarea "B"
type textarea "Write your message here"
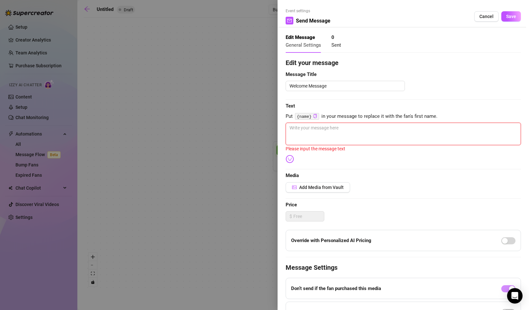
type textarea "H"
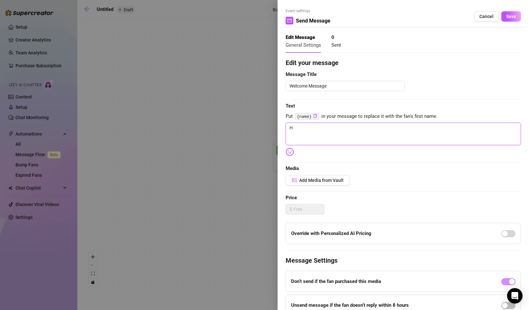
type textarea "He"
type textarea "Hel"
type textarea "Hell"
type textarea "Hello"
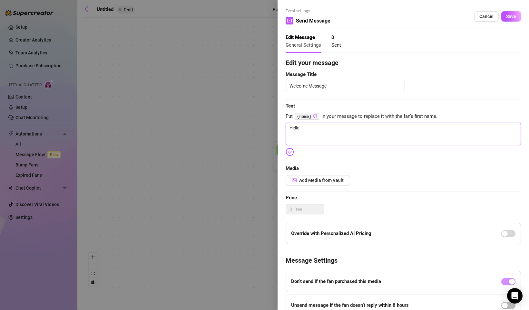
type textarea "Hello"
type textarea "Hello :"
type textarea "Hello :)"
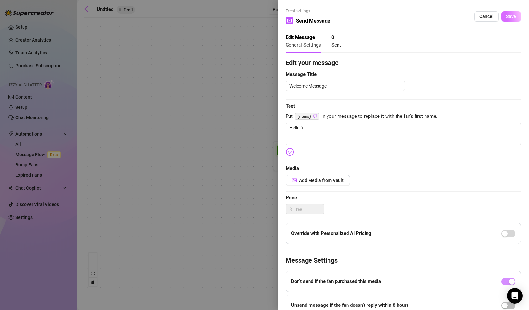
click at [511, 17] on span "Save" at bounding box center [511, 16] width 10 height 5
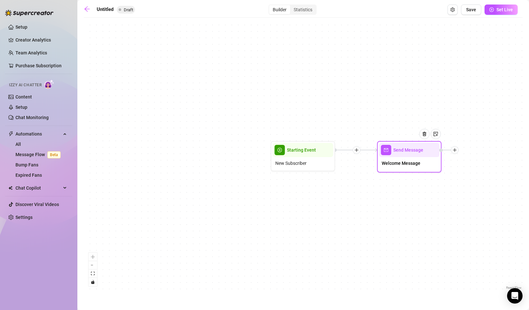
click at [454, 151] on icon "plus" at bounding box center [454, 150] width 5 height 5
click at [483, 149] on div "Time Delay" at bounding box center [486, 150] width 47 height 11
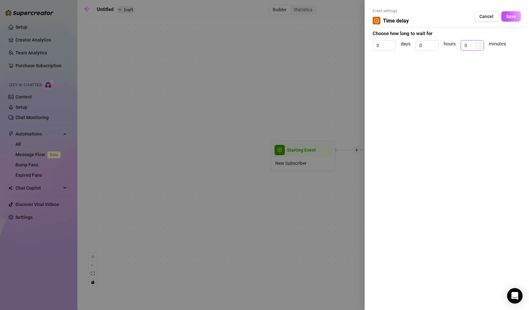
type input "1"
click at [478, 43] on span "Increase Value" at bounding box center [479, 44] width 7 height 6
type input "4"
click at [517, 15] on button "Save" at bounding box center [511, 16] width 20 height 10
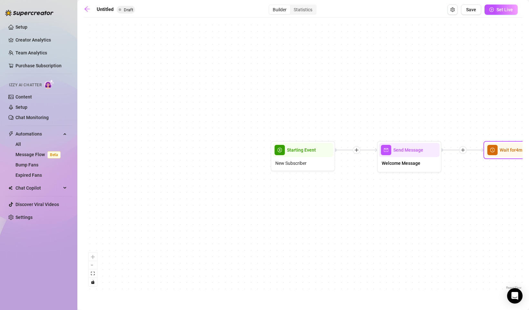
click at [505, 152] on span "Wait for 4m" at bounding box center [510, 150] width 23 height 7
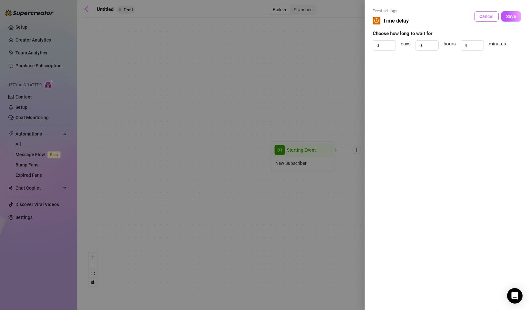
click at [497, 16] on button "Cancel" at bounding box center [486, 16] width 24 height 10
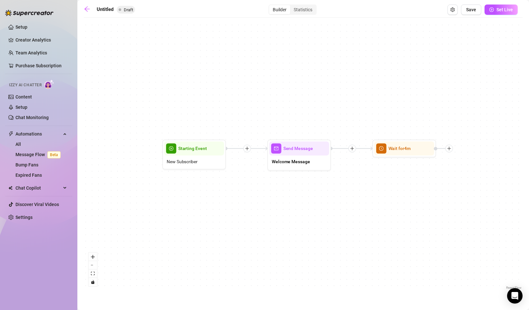
drag, startPoint x: 460, startPoint y: 204, endPoint x: 349, endPoint y: 202, distance: 111.2
click at [349, 202] on div "Wait for 4m Send Message Welcome Message Starting Event New Subscriber" at bounding box center [303, 156] width 438 height 270
click at [420, 133] on img at bounding box center [418, 132] width 5 height 5
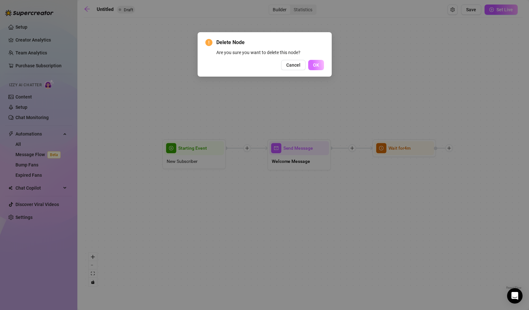
click at [313, 63] on span "OK" at bounding box center [316, 64] width 6 height 5
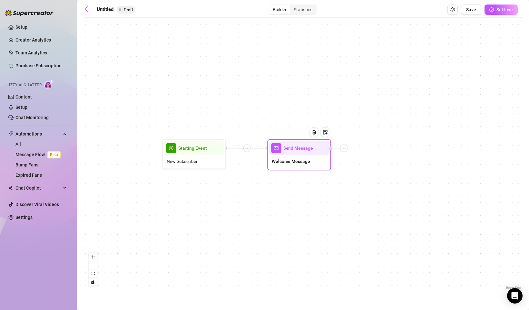
click at [344, 149] on icon "plus" at bounding box center [343, 148] width 5 height 5
click at [370, 161] on div "Condition" at bounding box center [375, 159] width 46 height 11
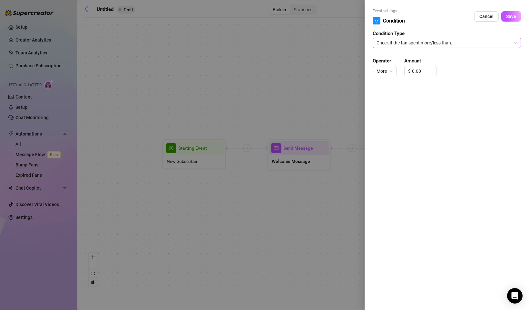
click at [406, 41] on span "Check if the fan spent more/less than..." at bounding box center [446, 43] width 140 height 10
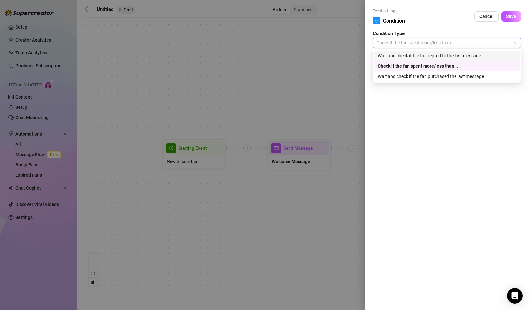
click at [452, 54] on div "Wait and check if the fan replied to the last message" at bounding box center [447, 55] width 138 height 7
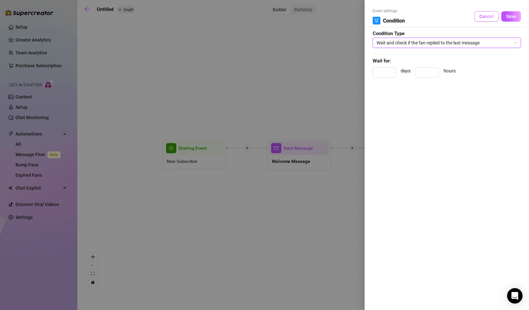
click at [490, 13] on button "Cancel" at bounding box center [486, 16] width 24 height 10
